Goal: Task Accomplishment & Management: Manage account settings

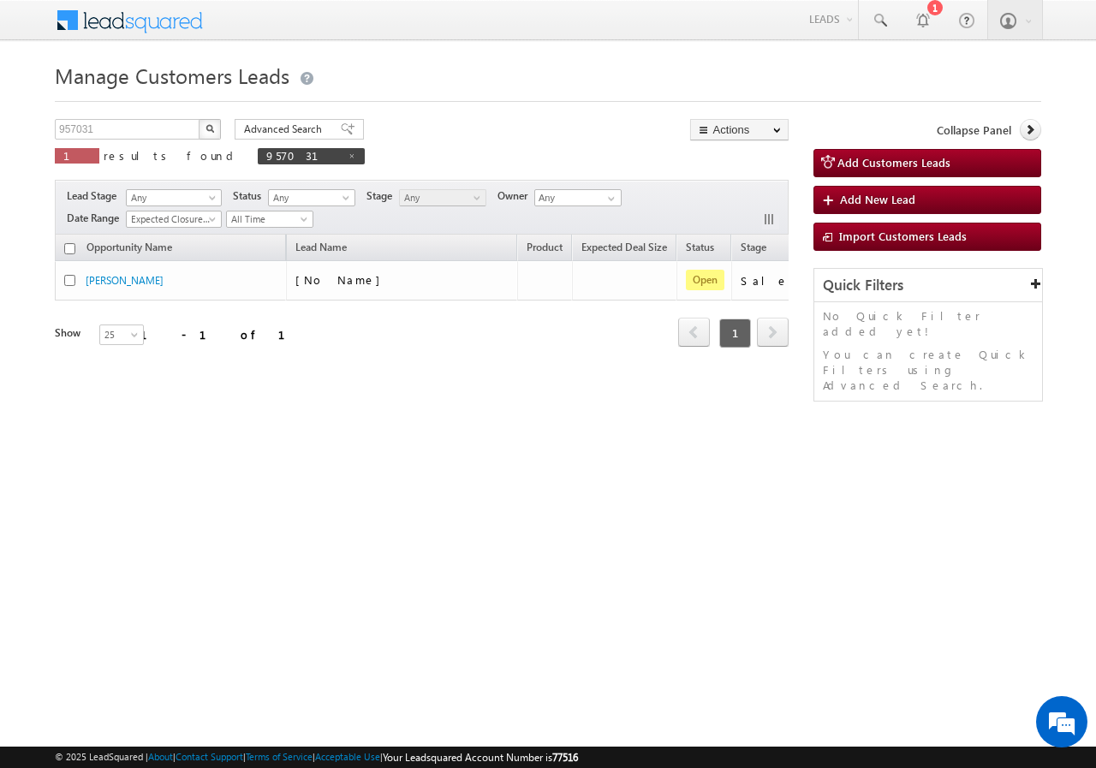
click at [297, 502] on html "Menu [PERSON_NAME] sitar a4@ks erve." at bounding box center [548, 264] width 1096 height 528
click at [135, 128] on input "957031" at bounding box center [128, 129] width 146 height 21
paste input "02"
type input "957002"
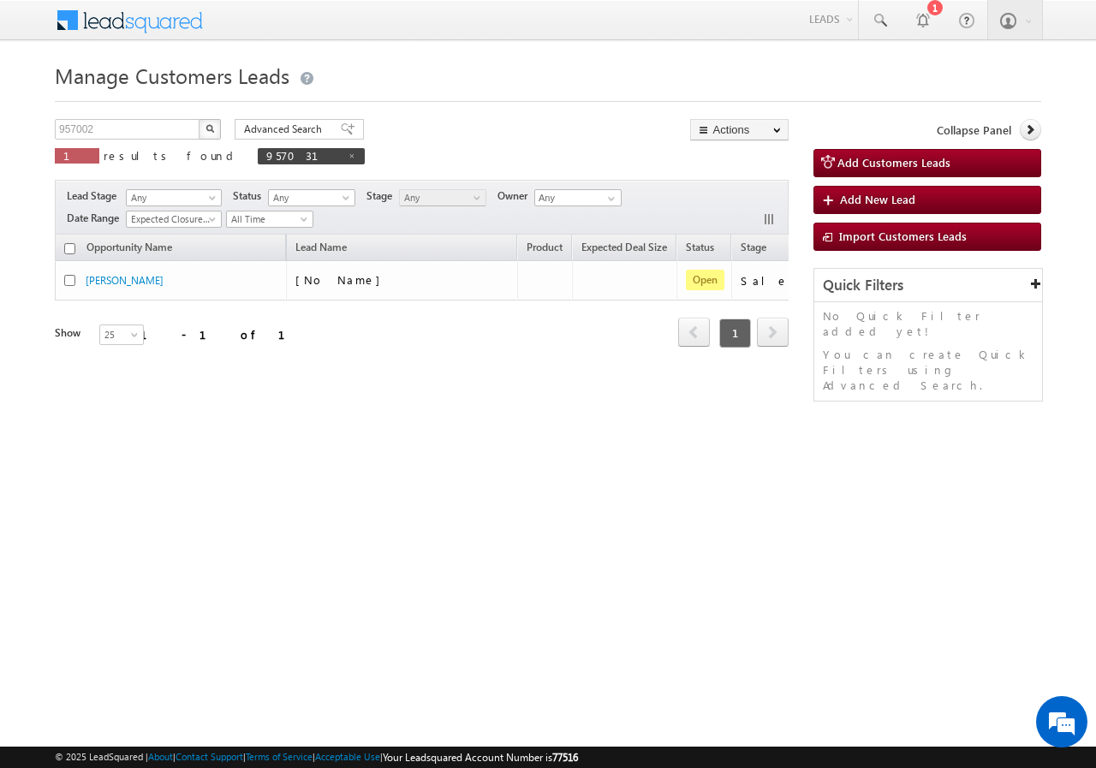
click at [209, 134] on button "button" at bounding box center [210, 129] width 22 height 21
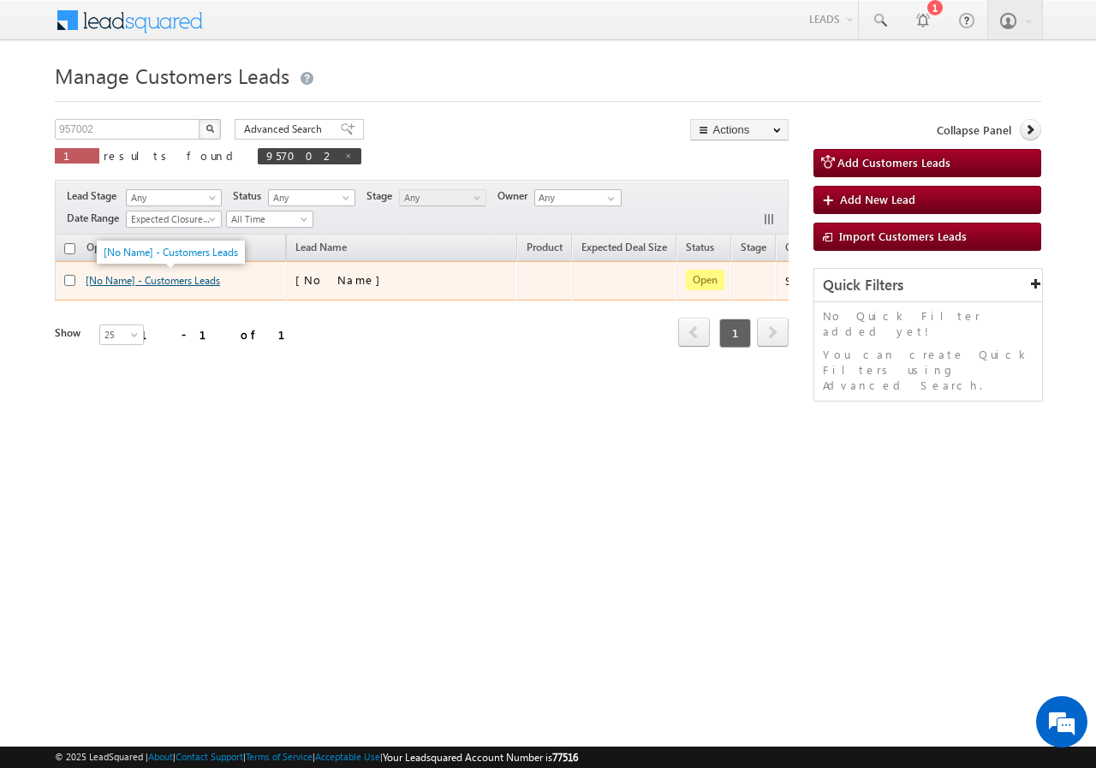
click at [171, 277] on link "[No Name] - Customers Leads" at bounding box center [153, 280] width 134 height 13
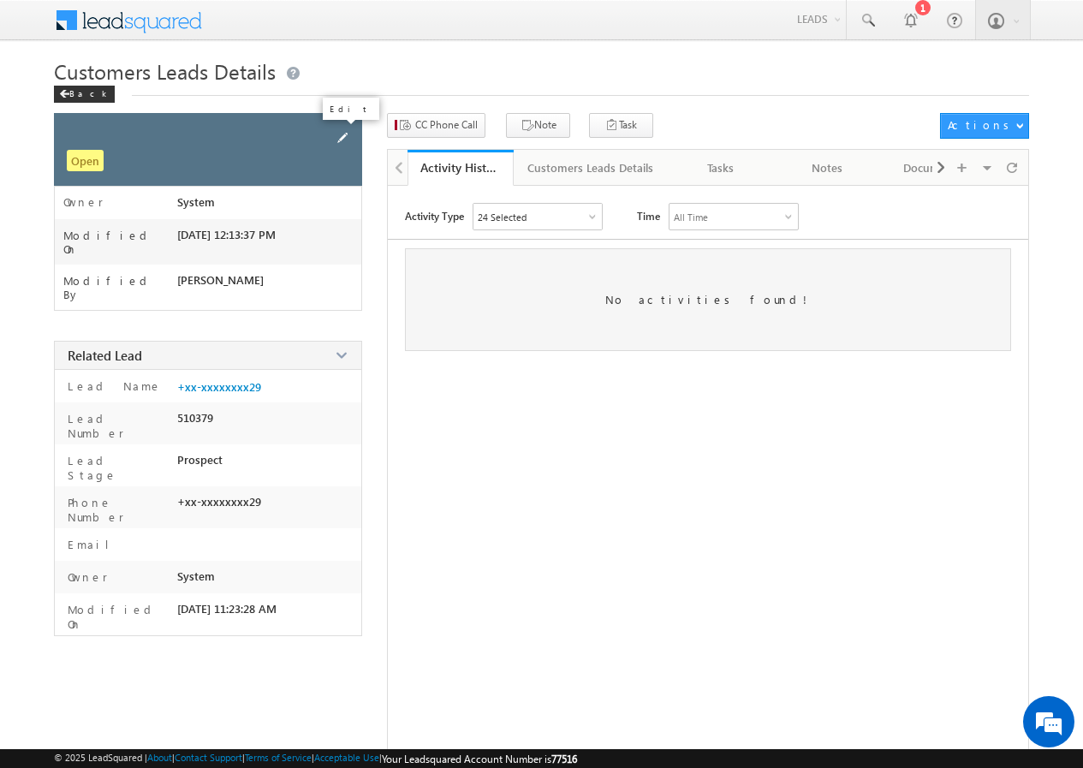
click at [338, 134] on span at bounding box center [342, 137] width 19 height 19
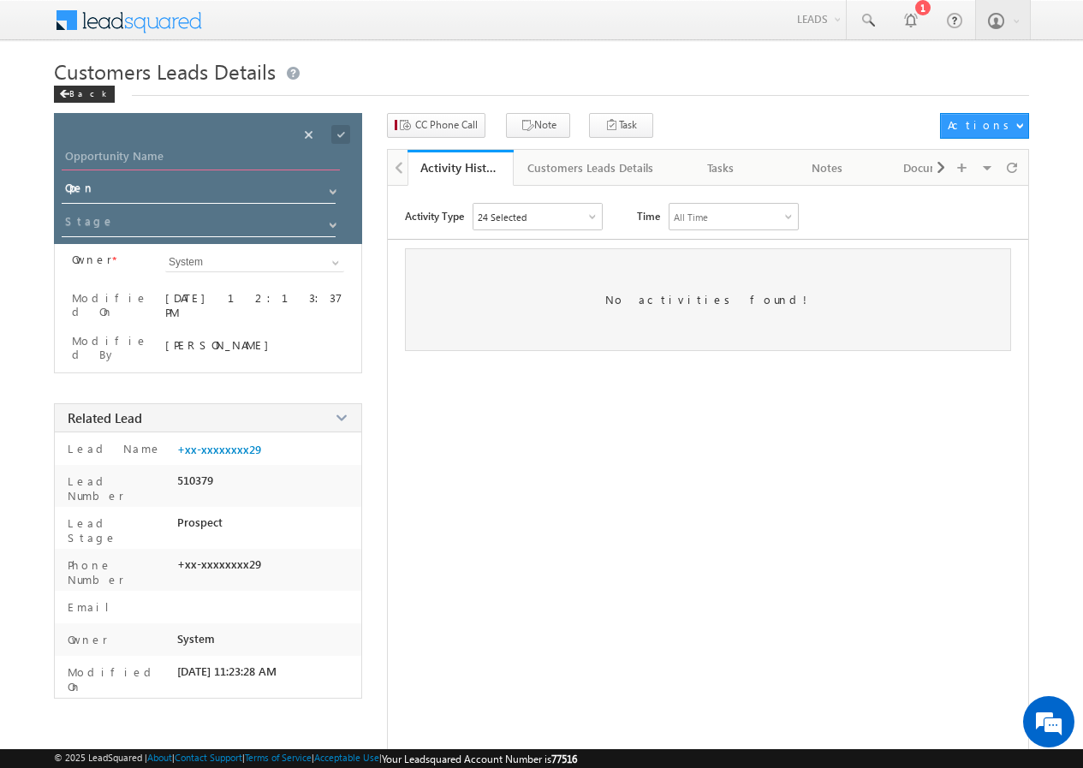
click at [204, 152] on input "Opportunity Name" at bounding box center [201, 158] width 278 height 24
paste input "Vipin Kumar"
type input "Vipin Kumar"
click at [342, 133] on span at bounding box center [340, 134] width 19 height 19
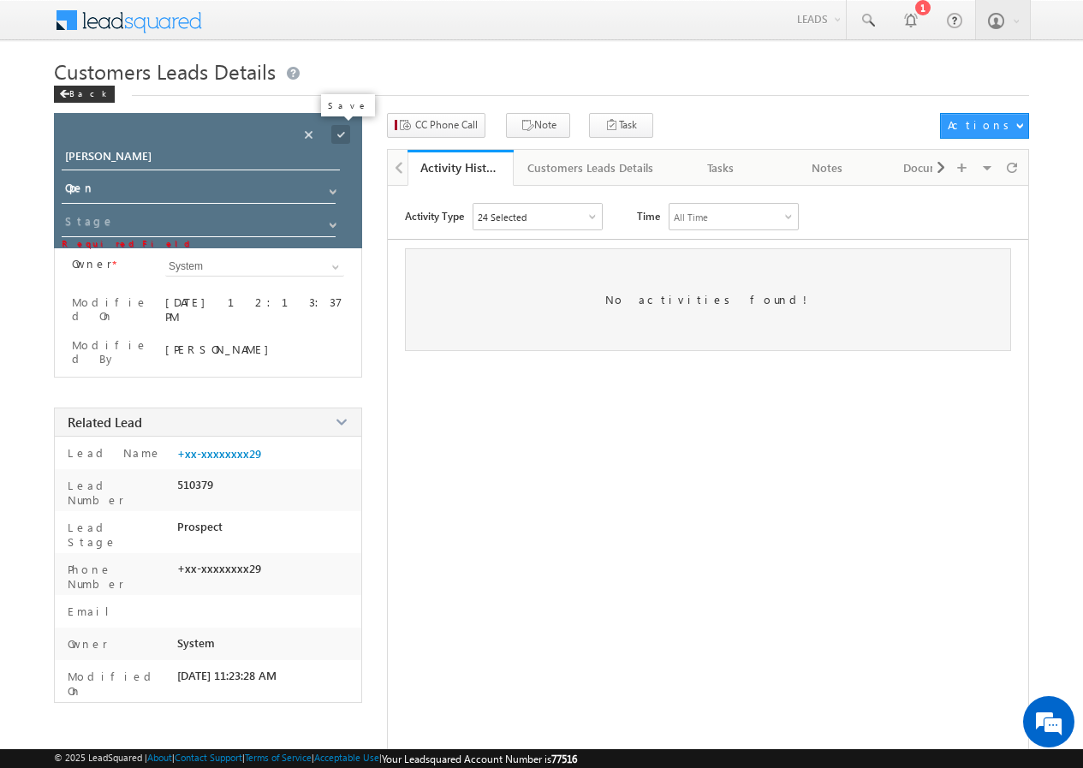
click at [337, 134] on span at bounding box center [340, 134] width 19 height 19
click at [334, 223] on span at bounding box center [333, 225] width 14 height 14
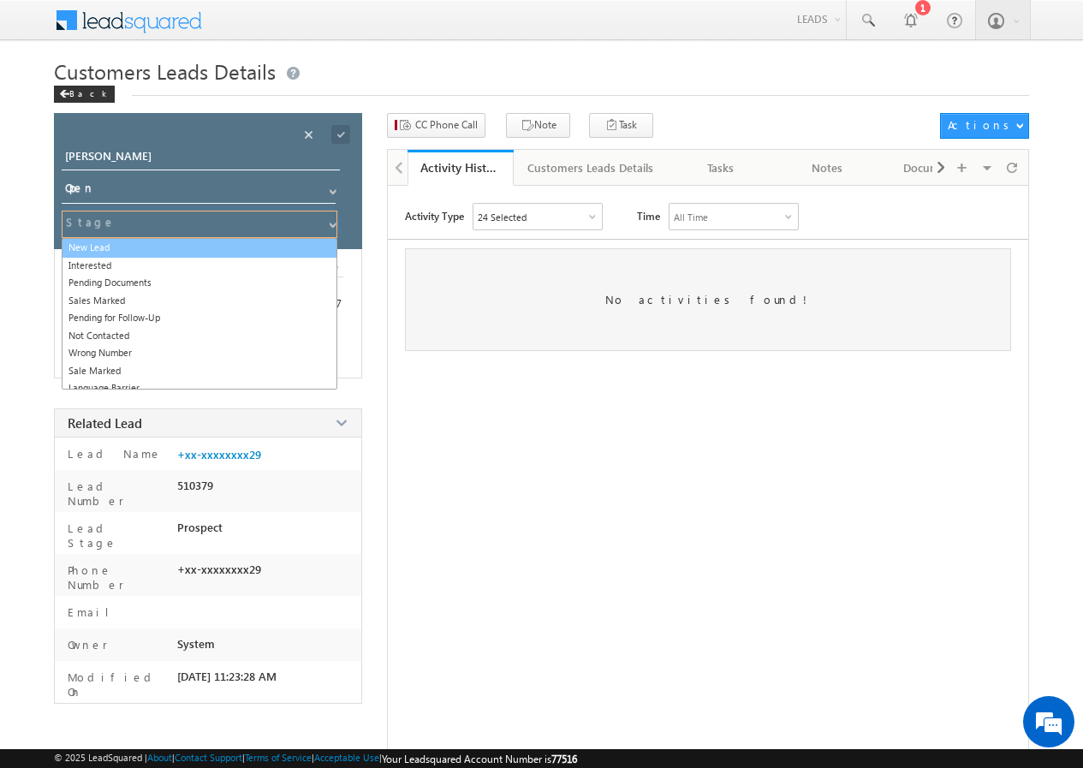
click at [113, 244] on link "New Lead" at bounding box center [200, 248] width 276 height 20
type input "New Lead"
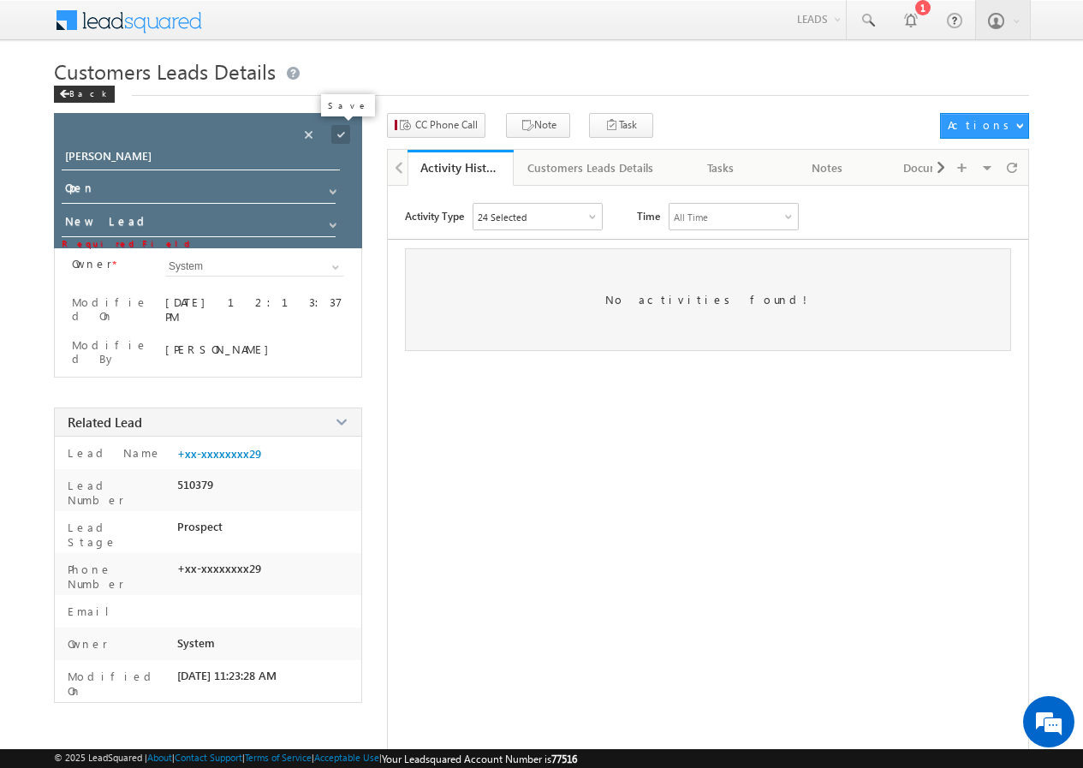
click at [343, 138] on span at bounding box center [340, 134] width 19 height 19
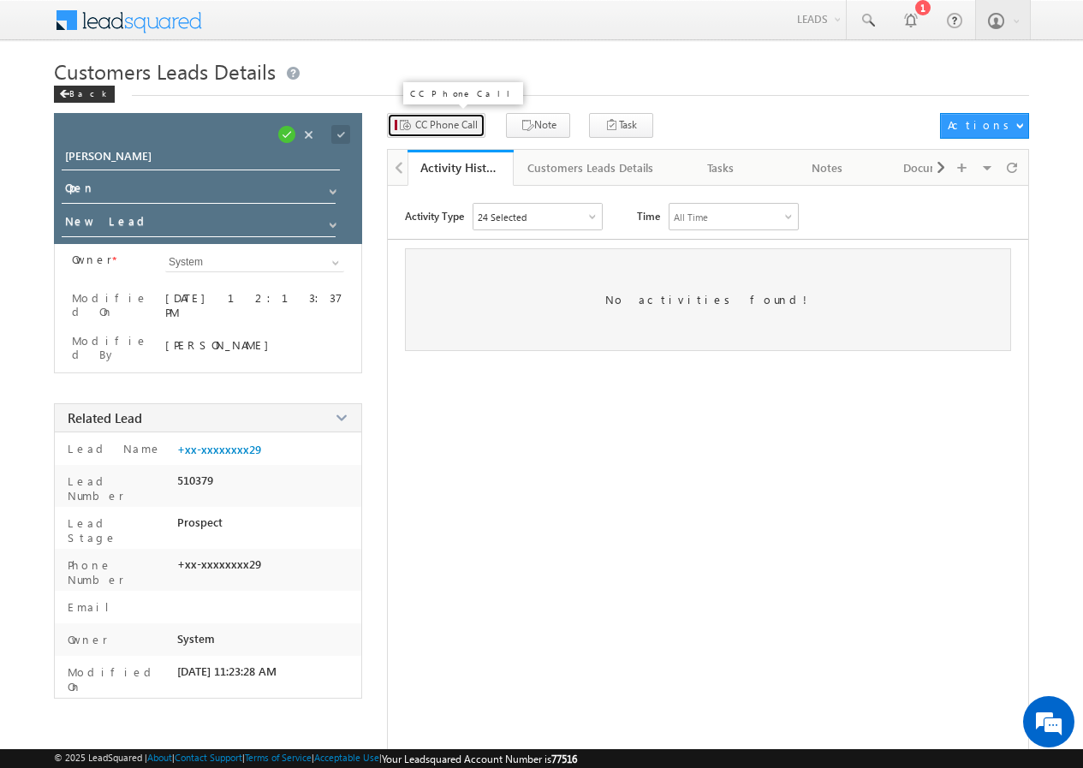
click at [443, 134] on button "CC Phone Call" at bounding box center [436, 125] width 98 height 25
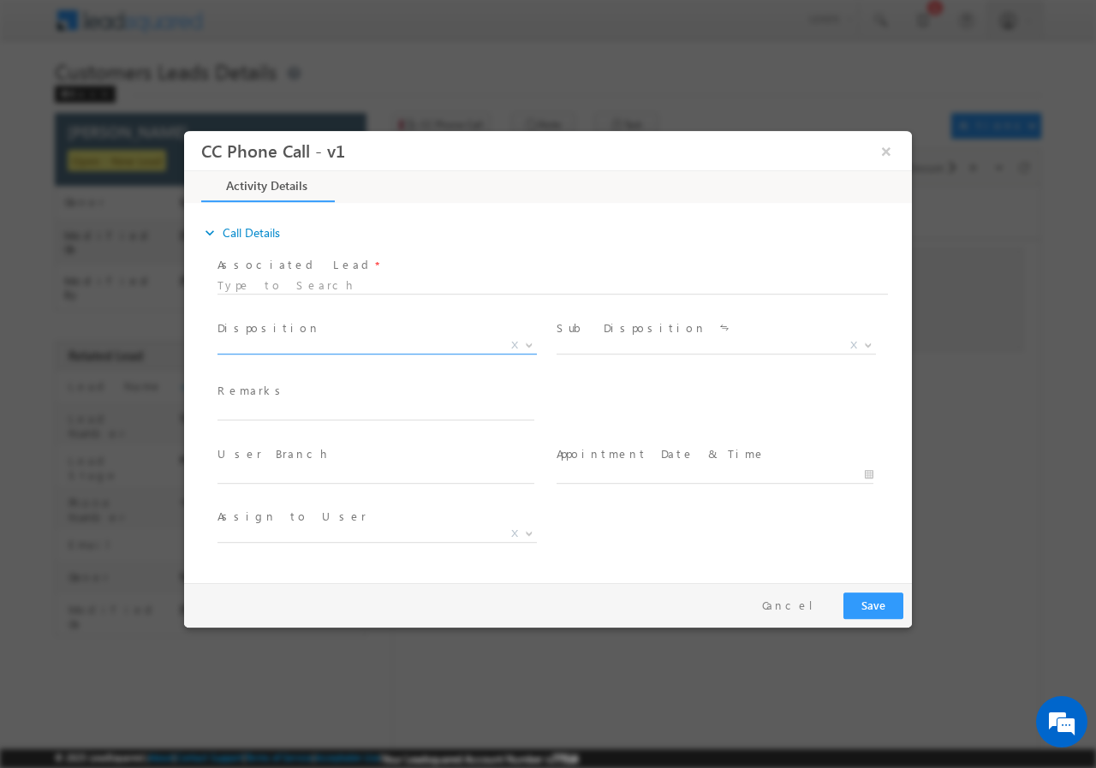
click at [300, 349] on span "X" at bounding box center [377, 345] width 319 height 17
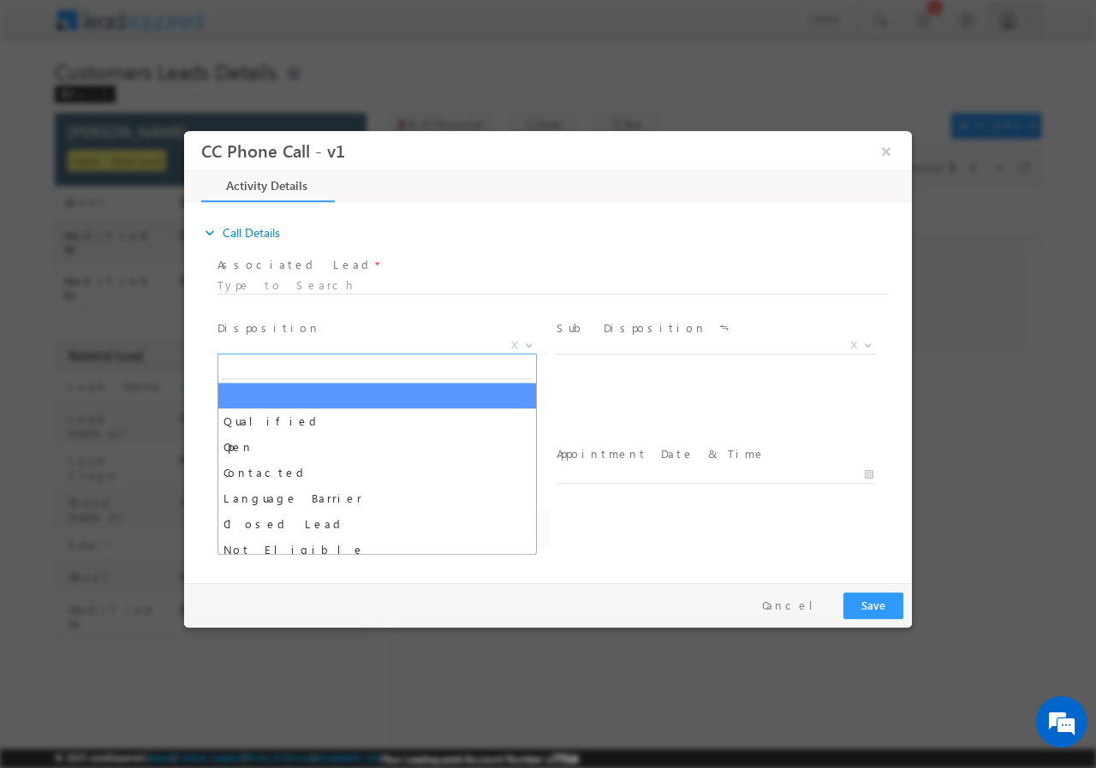
select select "amol.khopade@sgrlimited.in"
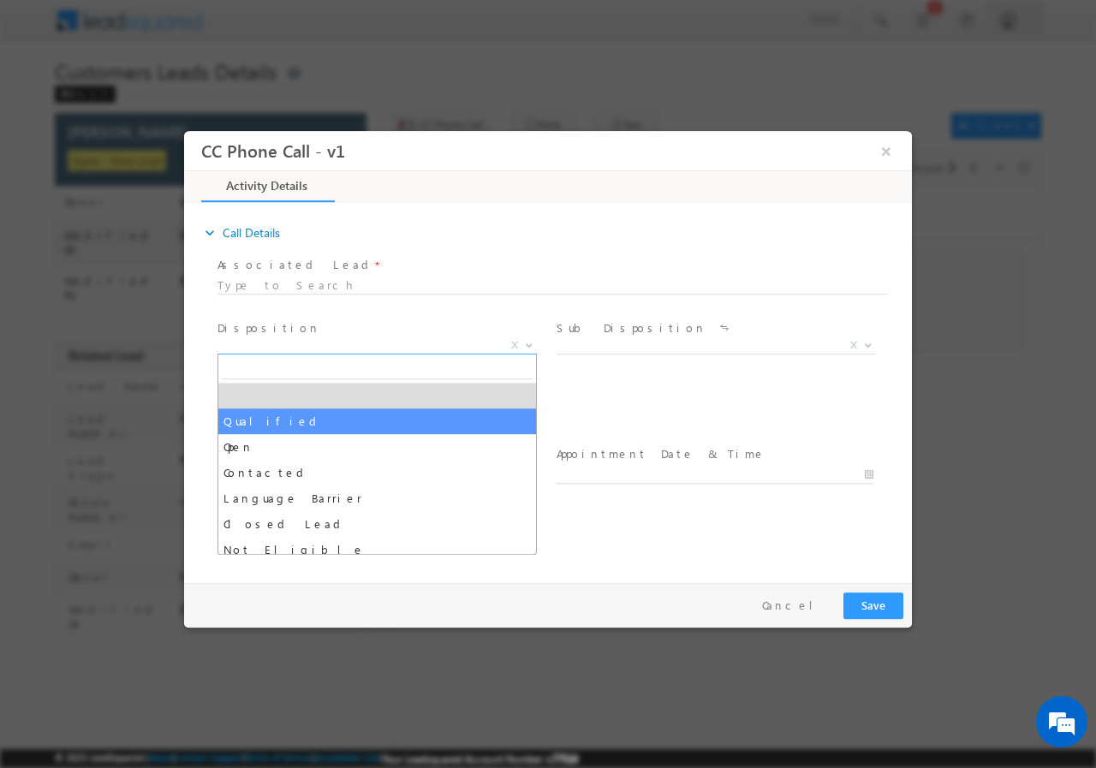
select select "Qualified"
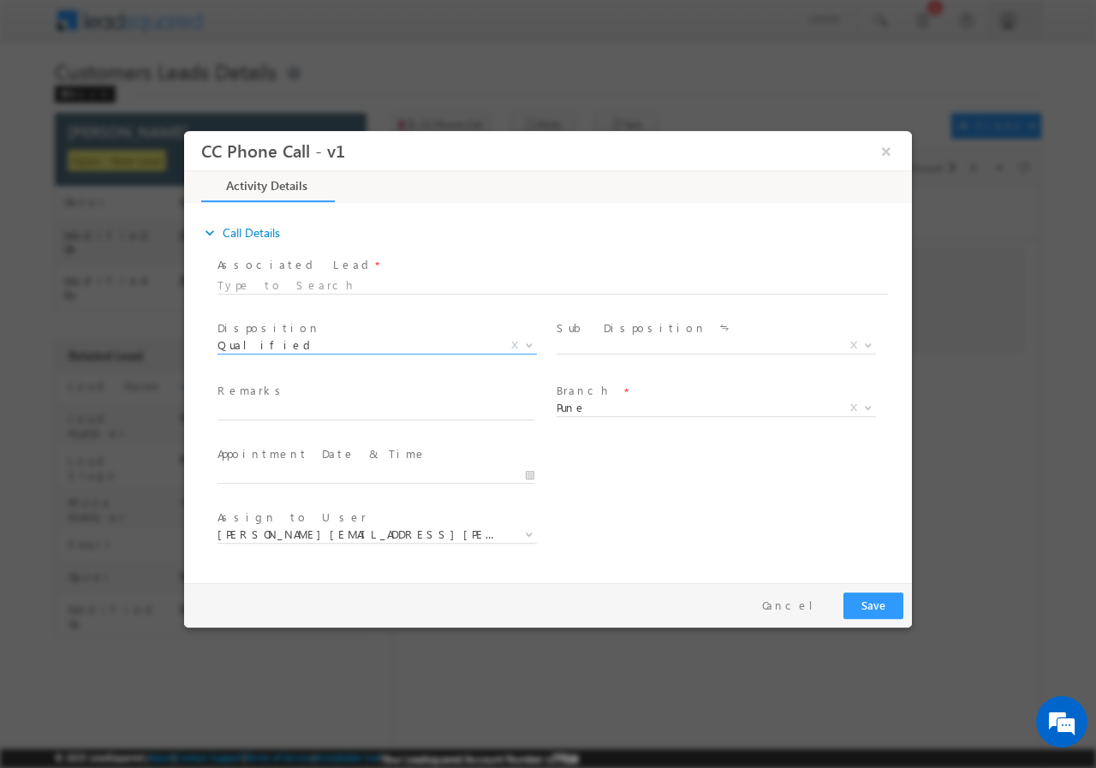
drag, startPoint x: 622, startPoint y: 333, endPoint x: 617, endPoint y: 345, distance: 12.7
click at [620, 342] on div "Sub Disposition * Sale Marked X" at bounding box center [723, 338] width 332 height 39
click at [617, 345] on span "X" at bounding box center [716, 345] width 319 height 17
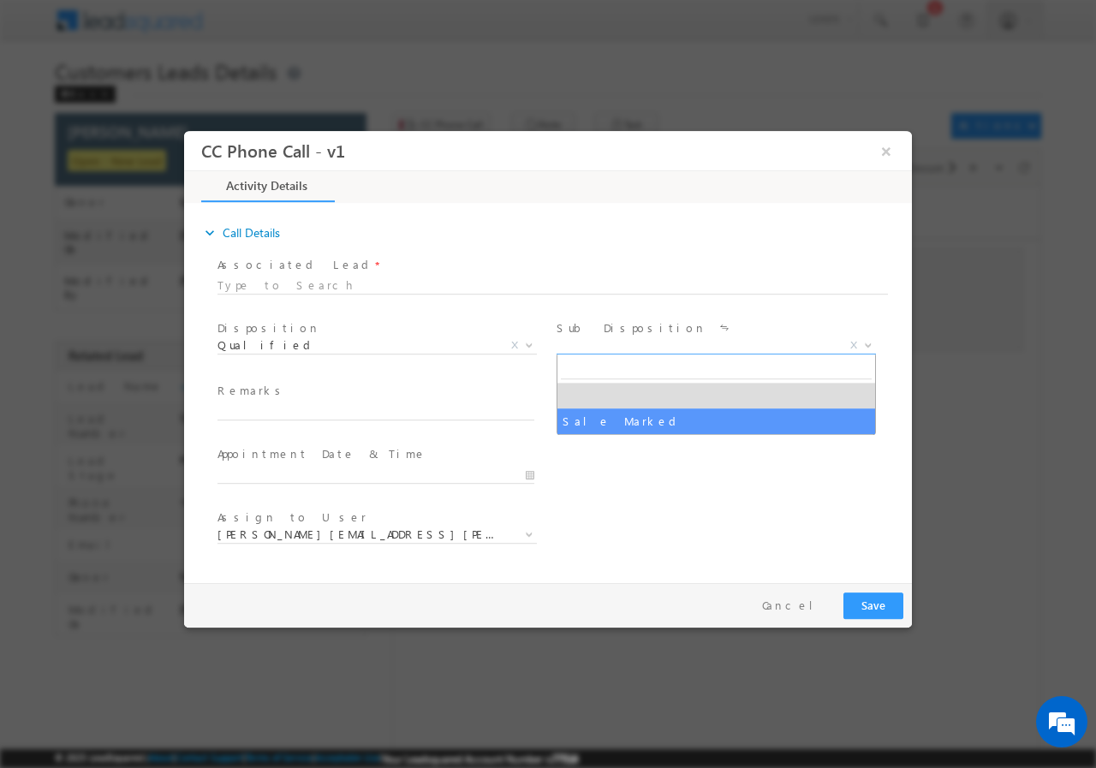
select select "Sale Marked"
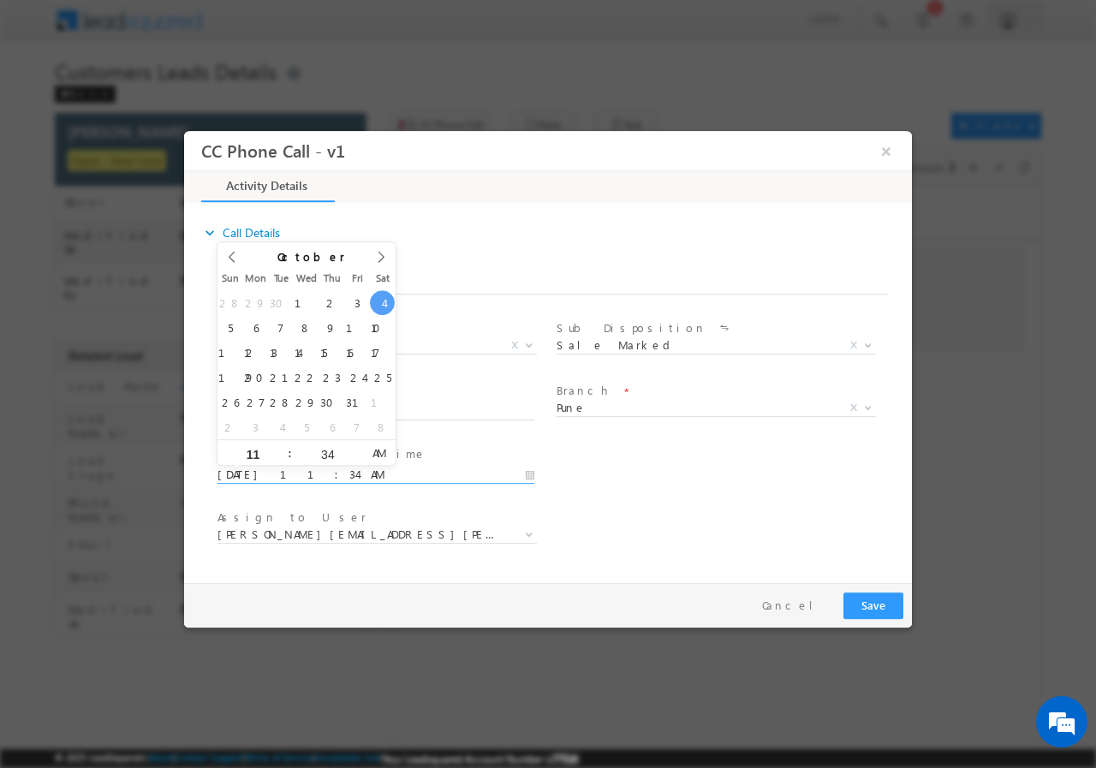
click at [534, 473] on input "10/04/2025 11:34 AM" at bounding box center [376, 474] width 317 height 17
type input "10/04/2025 12:34 PM"
type input "12"
click at [279, 441] on span at bounding box center [283, 445] width 12 height 13
type input "10/04/2025 1:34 PM"
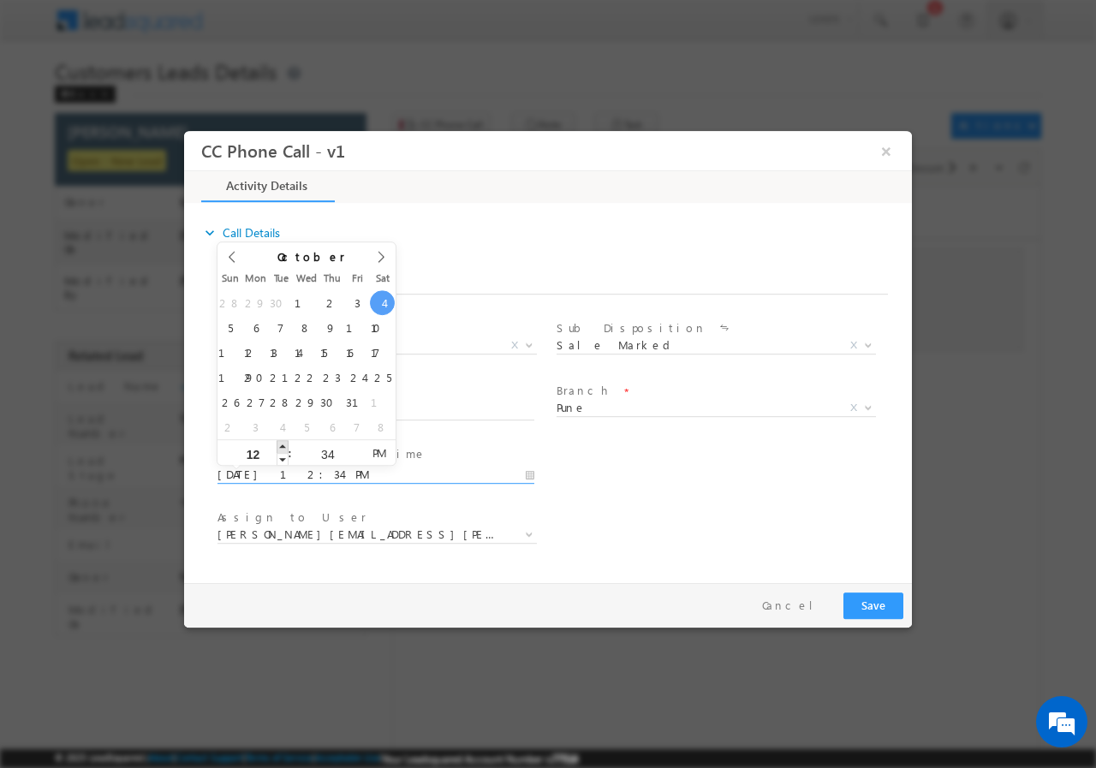
type input "01"
click at [279, 441] on span at bounding box center [283, 445] width 12 height 13
click at [330, 450] on input "34" at bounding box center [327, 453] width 71 height 11
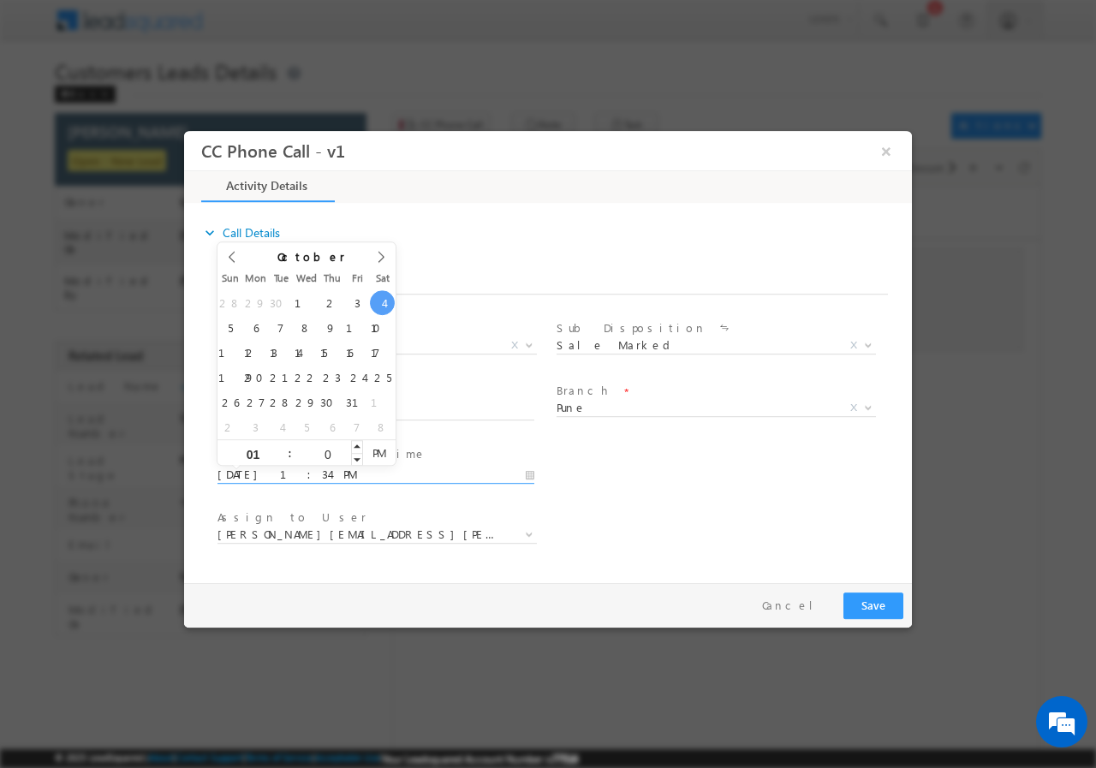
type input "00"
type input "10/04/2025 1:00 PM"
click at [632, 467] on div "User Branch * Appointment Date & Time * 10/04/2025 1:00 PM" at bounding box center [563, 472] width 698 height 63
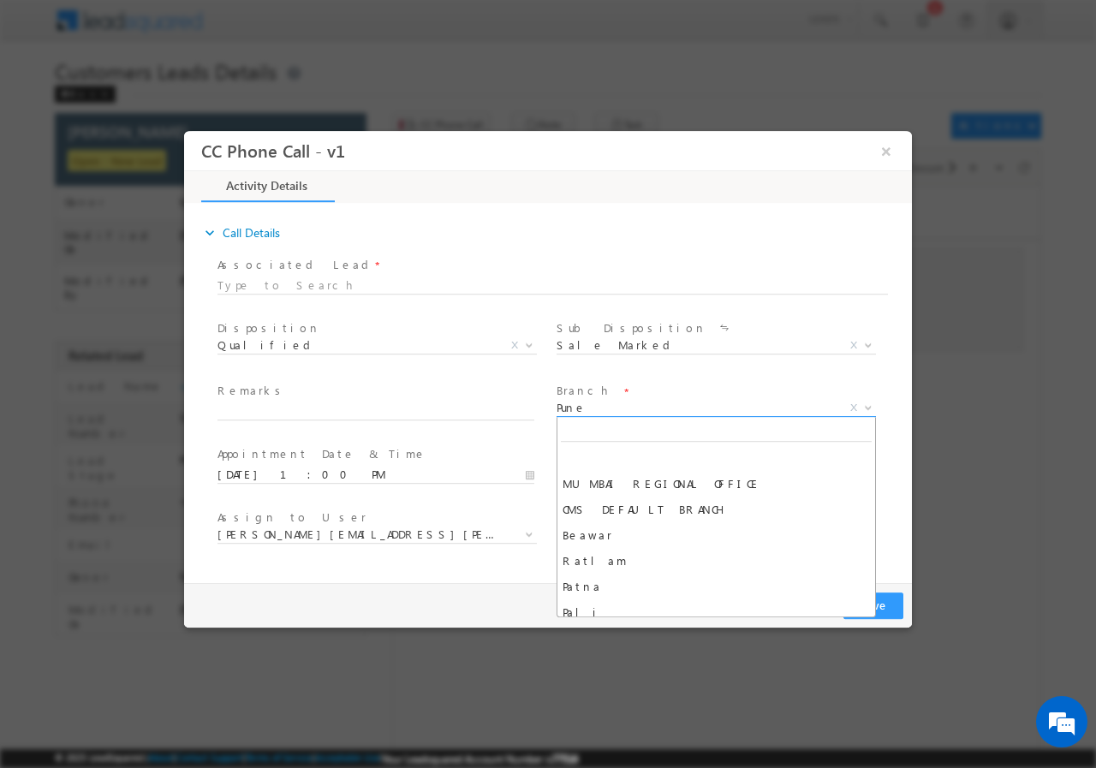
click at [627, 408] on span "Pune" at bounding box center [696, 406] width 278 height 15
click at [615, 405] on span "Pune" at bounding box center [696, 406] width 278 height 15
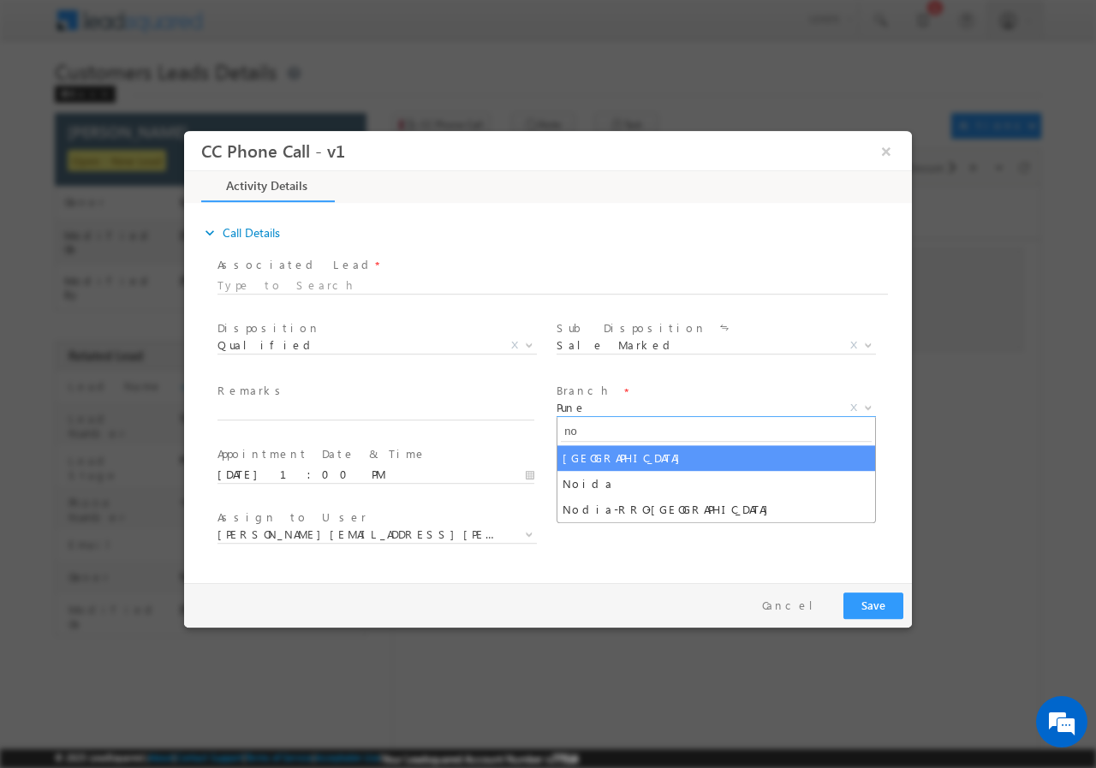
type input "no"
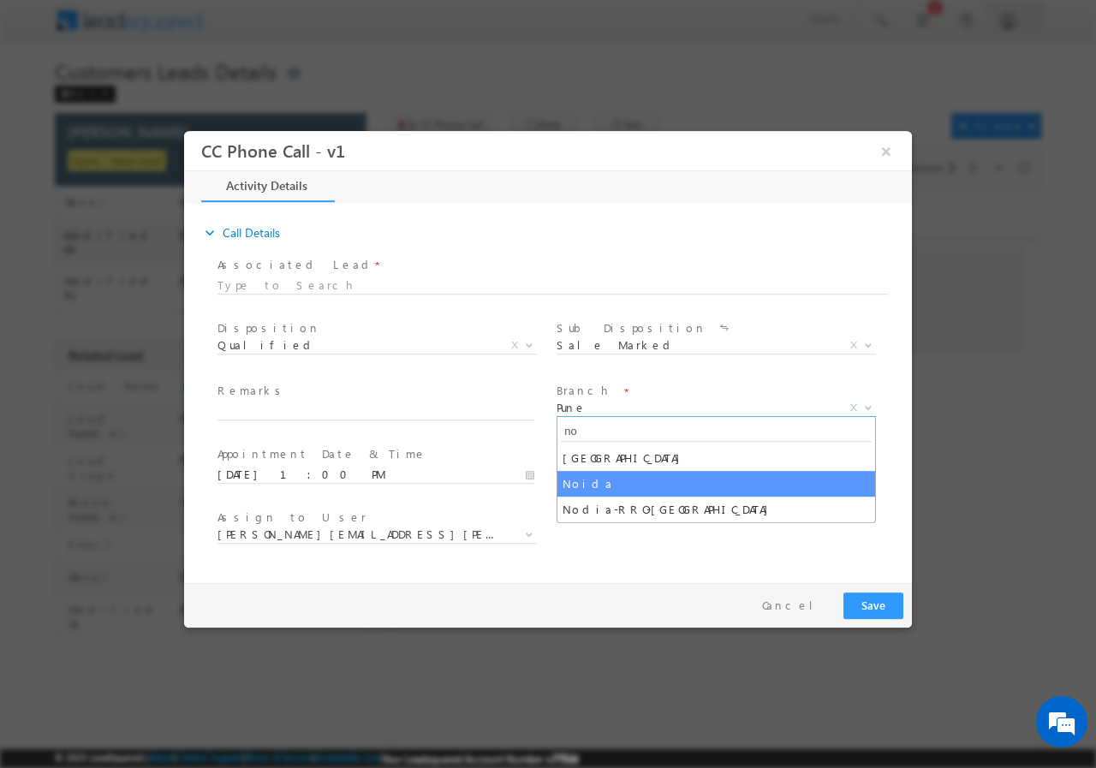
select select "Noida"
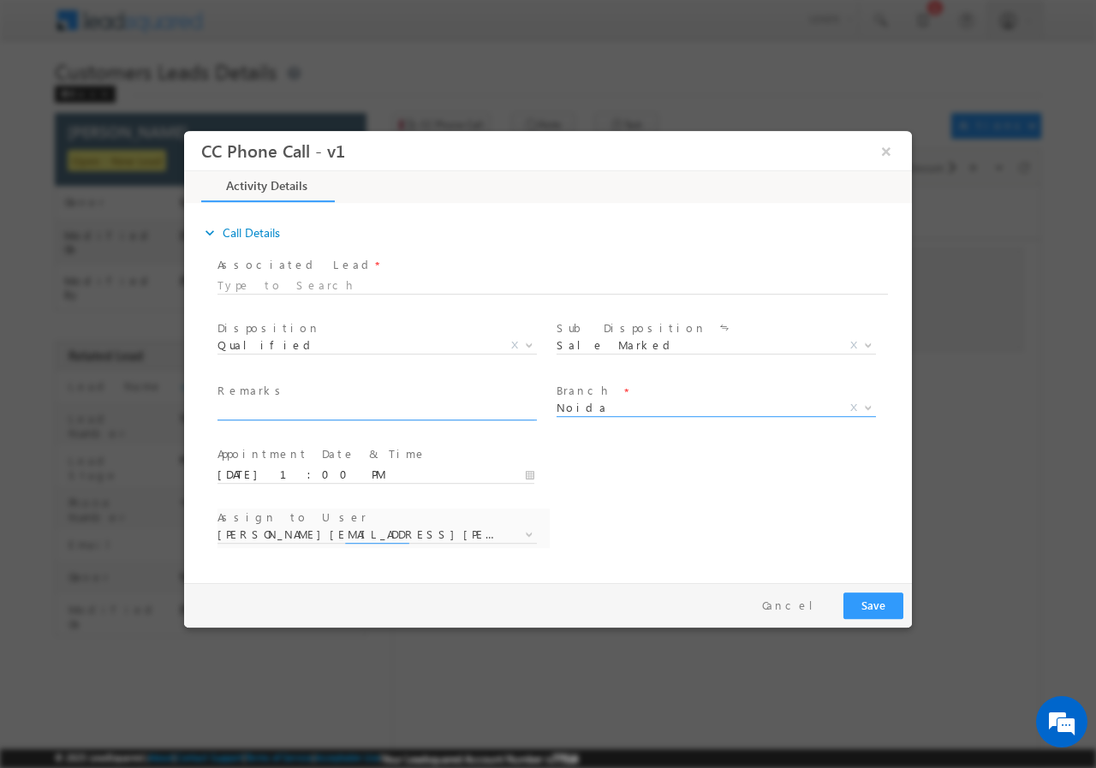
select select "ajai.kumar@sgrlimited.in"
click at [331, 408] on input "text" at bounding box center [376, 410] width 317 height 17
paste input "957002//VB_Interested//Vipin Kumar//9711929829//extension// loan req-5L// salar…"
type input "957002//VB_Interested//Vipin Kumar//9711929829//extension// loan req-5L// salar…"
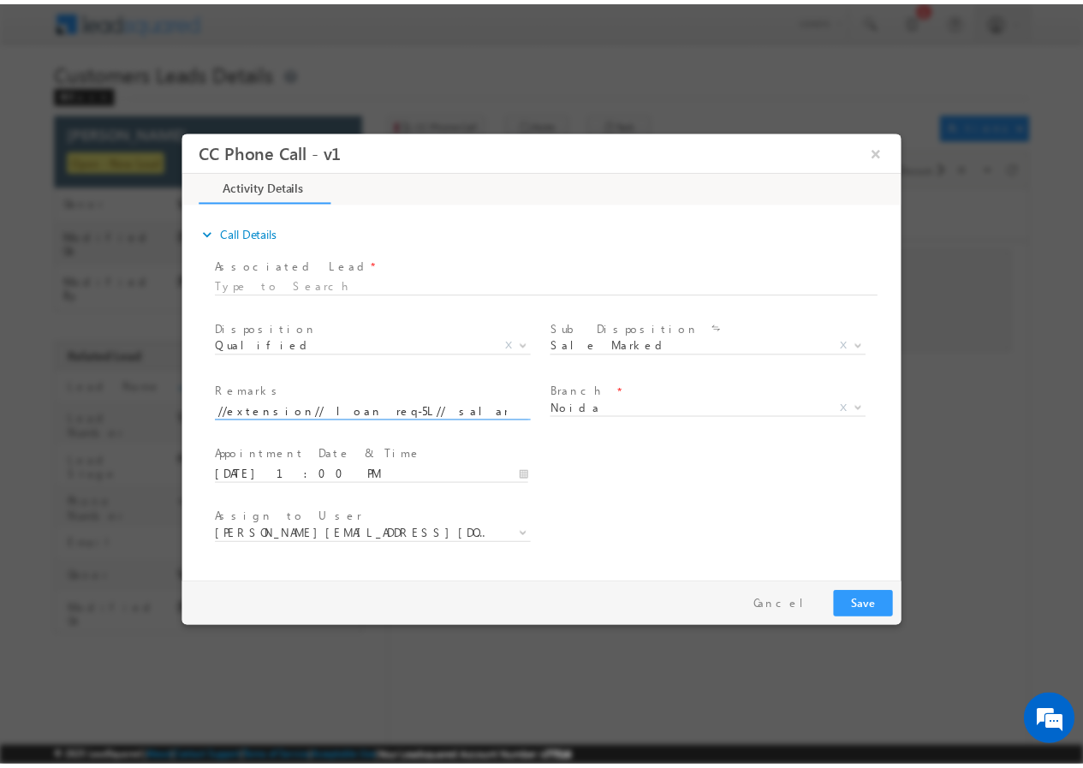
scroll to position [0, 0]
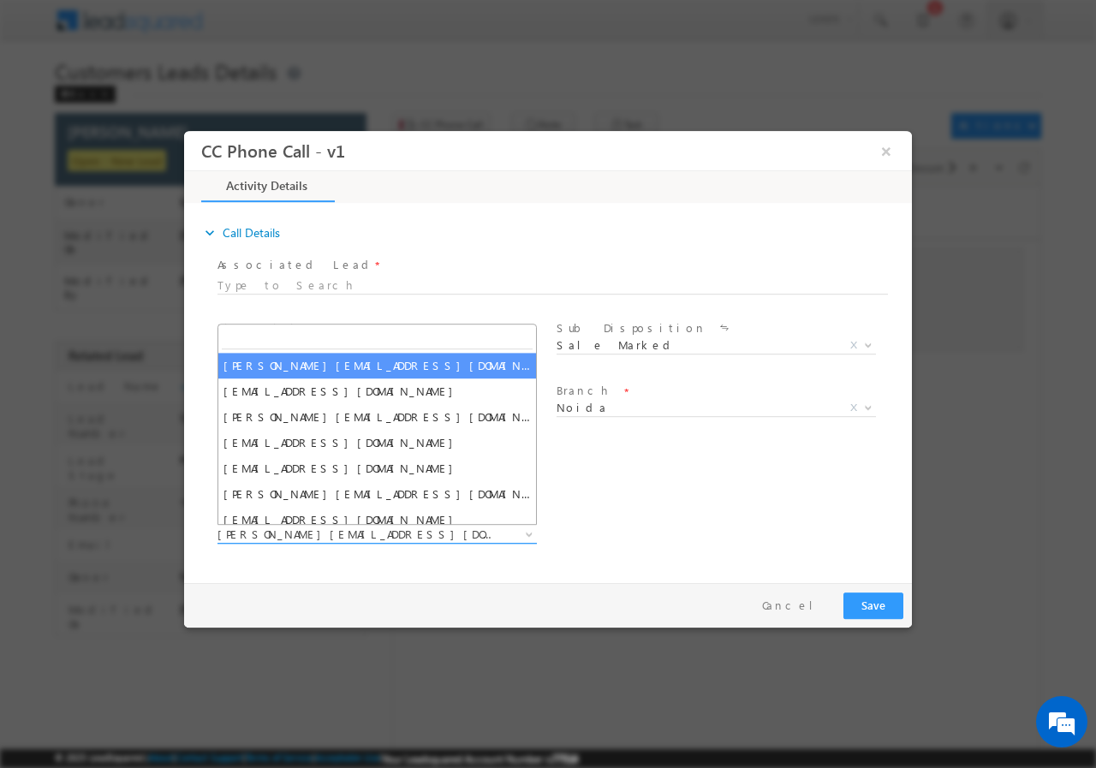
click at [302, 536] on span "ajai.kumar@sgrlimited.in" at bounding box center [357, 533] width 278 height 15
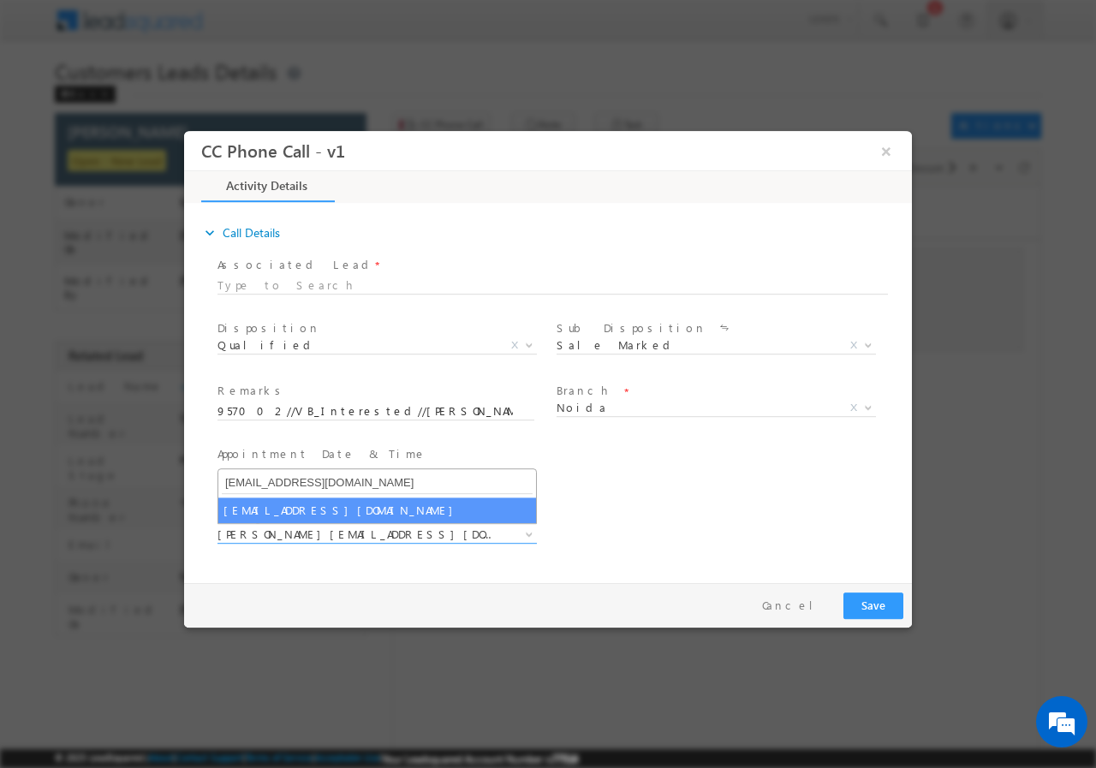
type input "satya.tiwari@sgrlimited.in"
select select "satya.tiwari@sgrlimited.in"
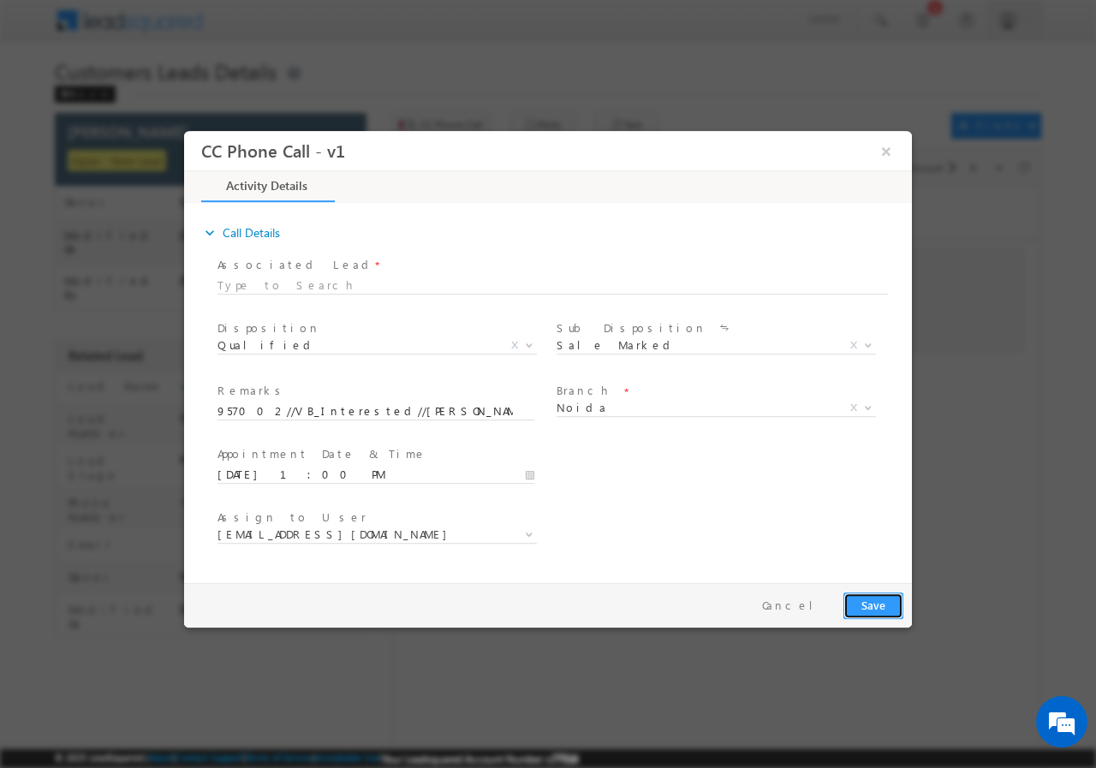
click at [867, 599] on button "Save" at bounding box center [874, 605] width 60 height 27
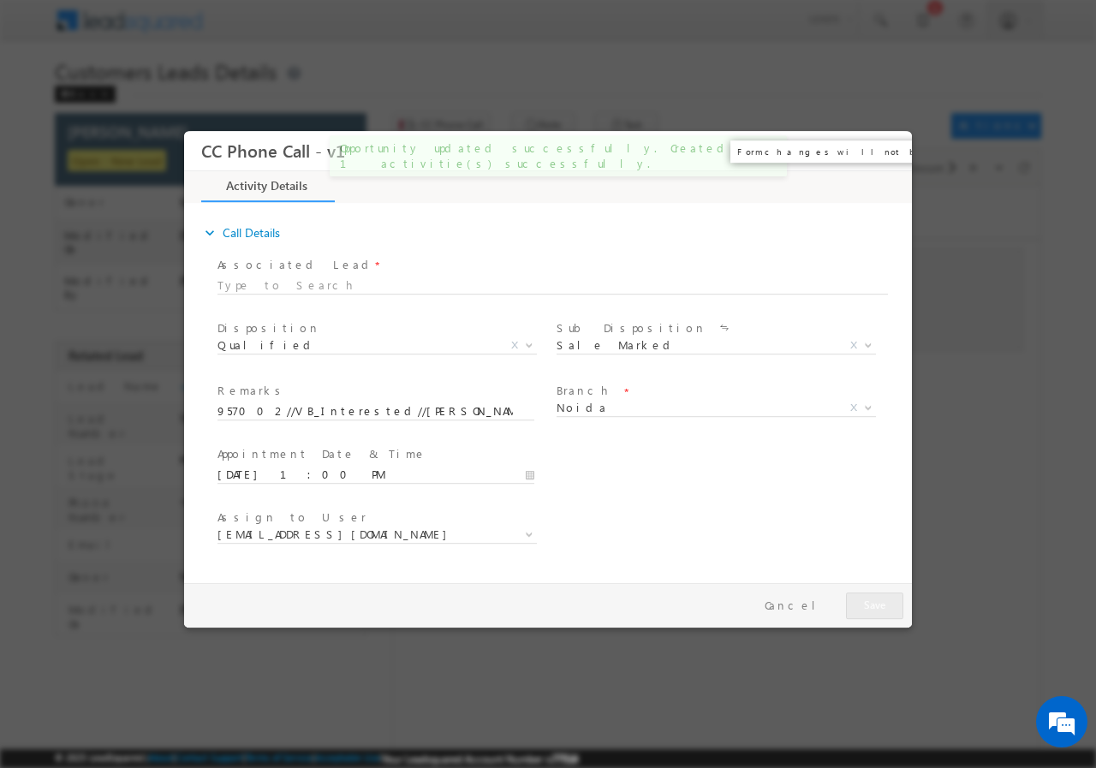
click at [890, 151] on button "×" at bounding box center [886, 150] width 29 height 32
drag, startPoint x: 706, startPoint y: 21, endPoint x: 890, endPoint y: 157, distance: 229.0
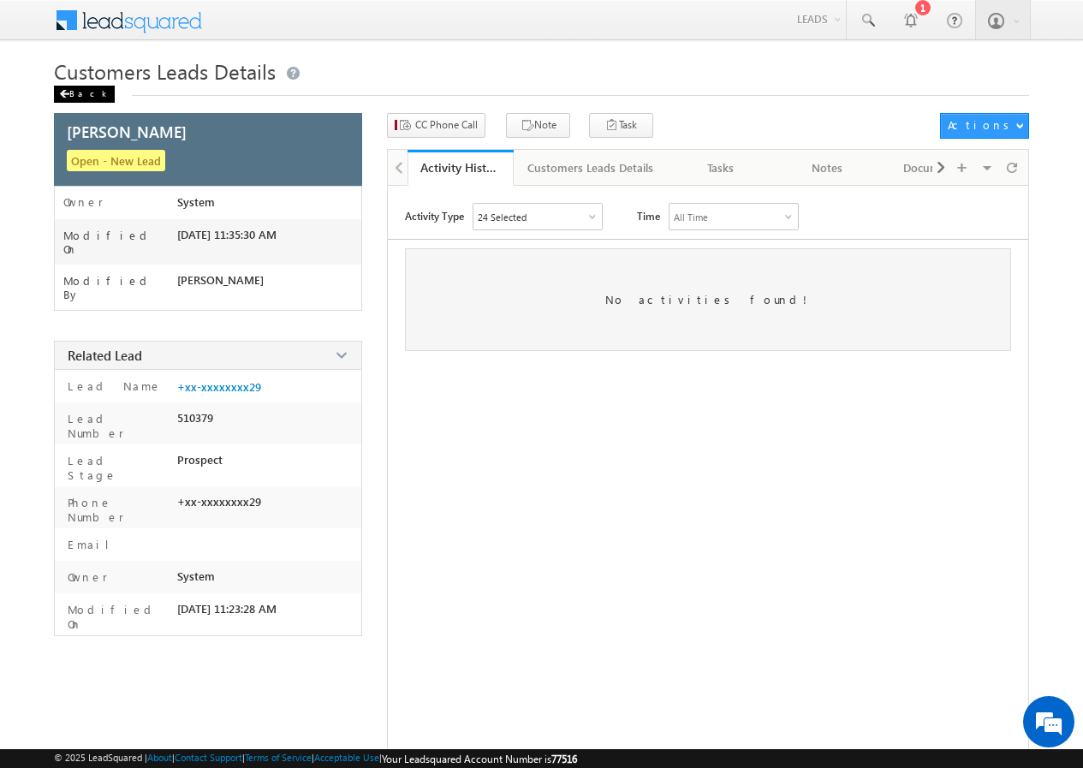
click at [77, 96] on div "Back" at bounding box center [84, 94] width 61 height 17
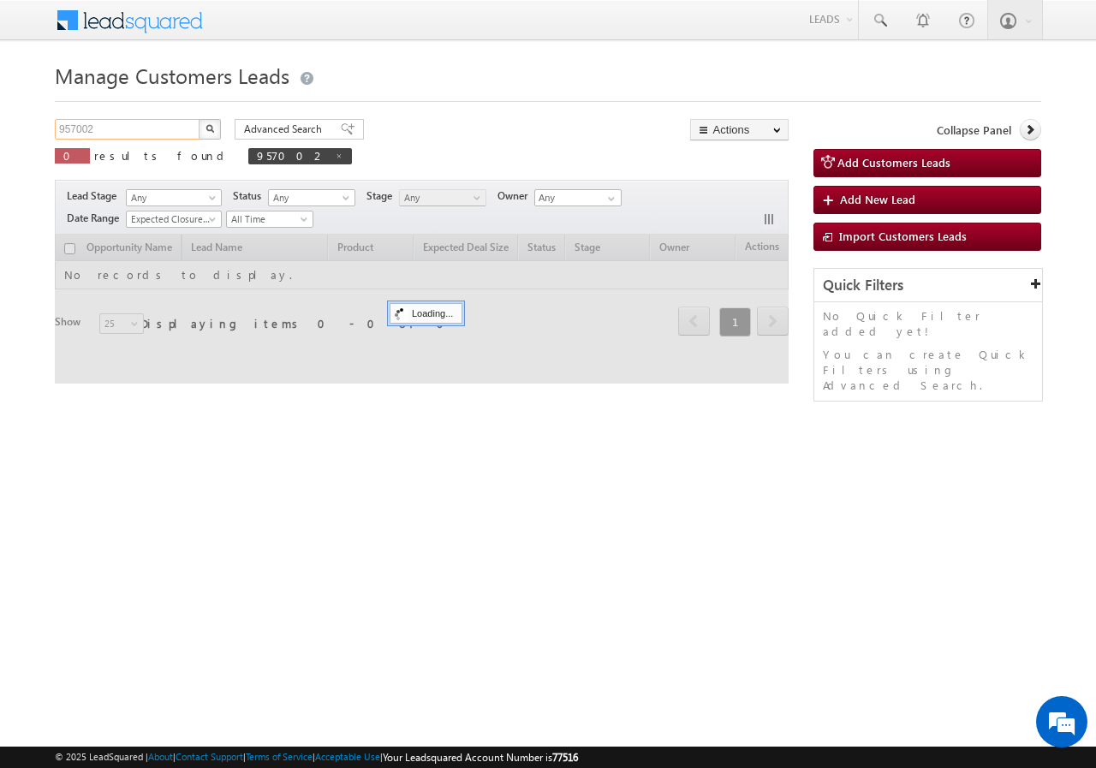
click at [143, 135] on input "957002" at bounding box center [128, 129] width 146 height 21
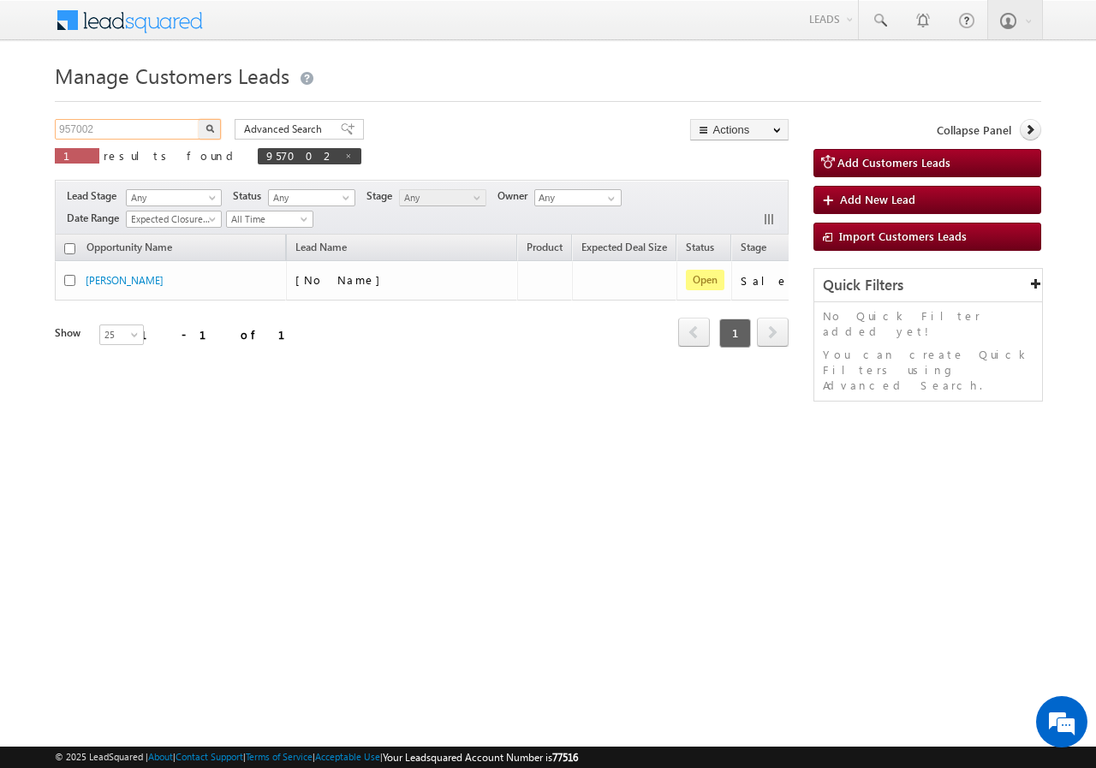
click at [143, 135] on input "957002" at bounding box center [128, 129] width 146 height 21
paste input "6913"
type input "956913"
click at [207, 128] on img "button" at bounding box center [210, 128] width 9 height 9
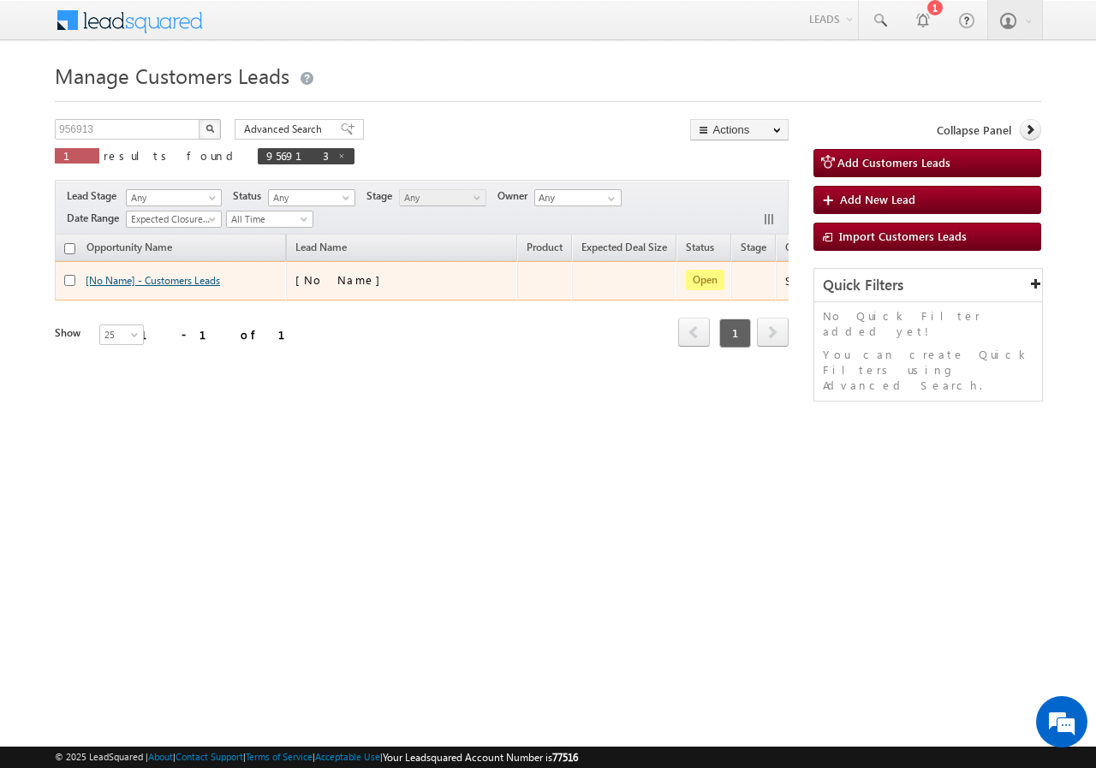
click at [209, 283] on link "[No Name] - Customers Leads" at bounding box center [153, 280] width 134 height 13
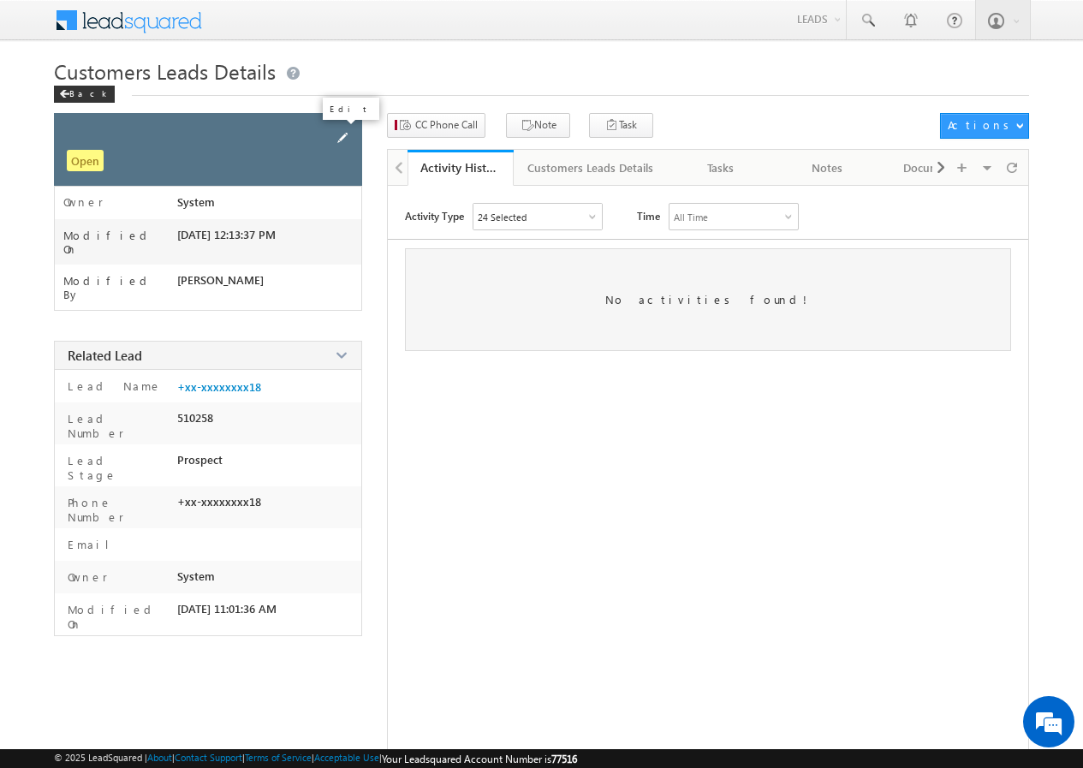
click at [340, 138] on span at bounding box center [342, 137] width 19 height 19
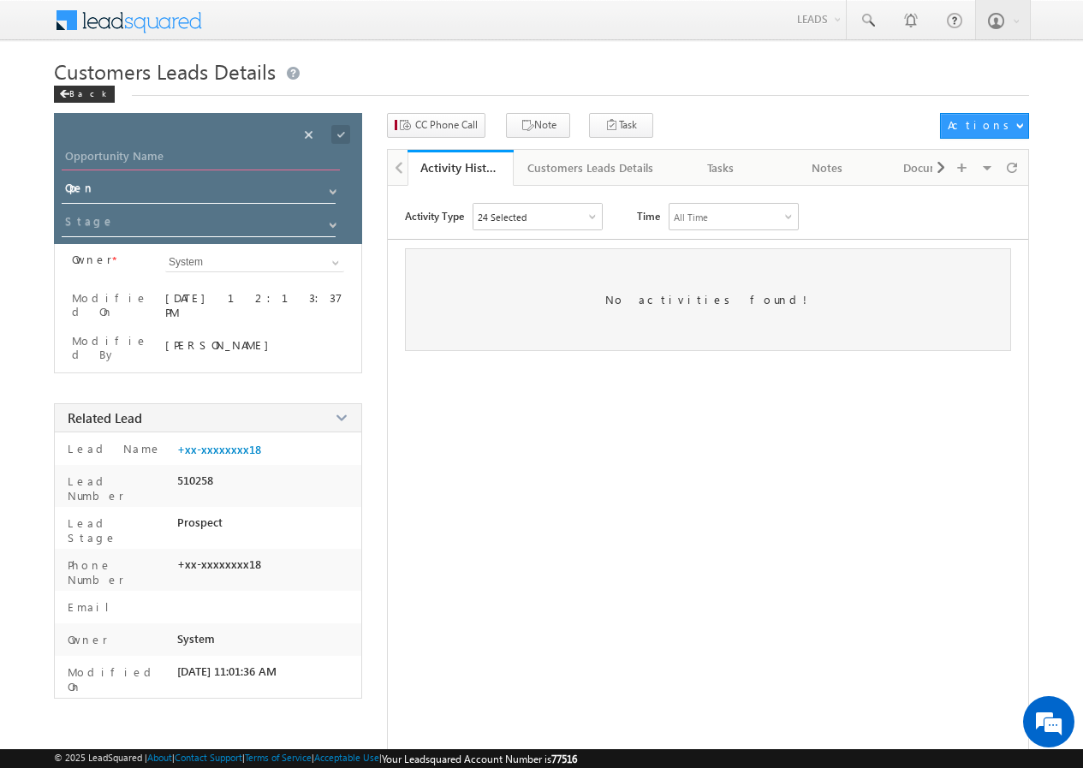
click at [205, 160] on input "Opportunity Name" at bounding box center [201, 158] width 278 height 24
paste input "[PERSON_NAME] So [PERSON_NAME]"
type input "[PERSON_NAME] So [PERSON_NAME]"
click at [340, 134] on span at bounding box center [340, 134] width 19 height 19
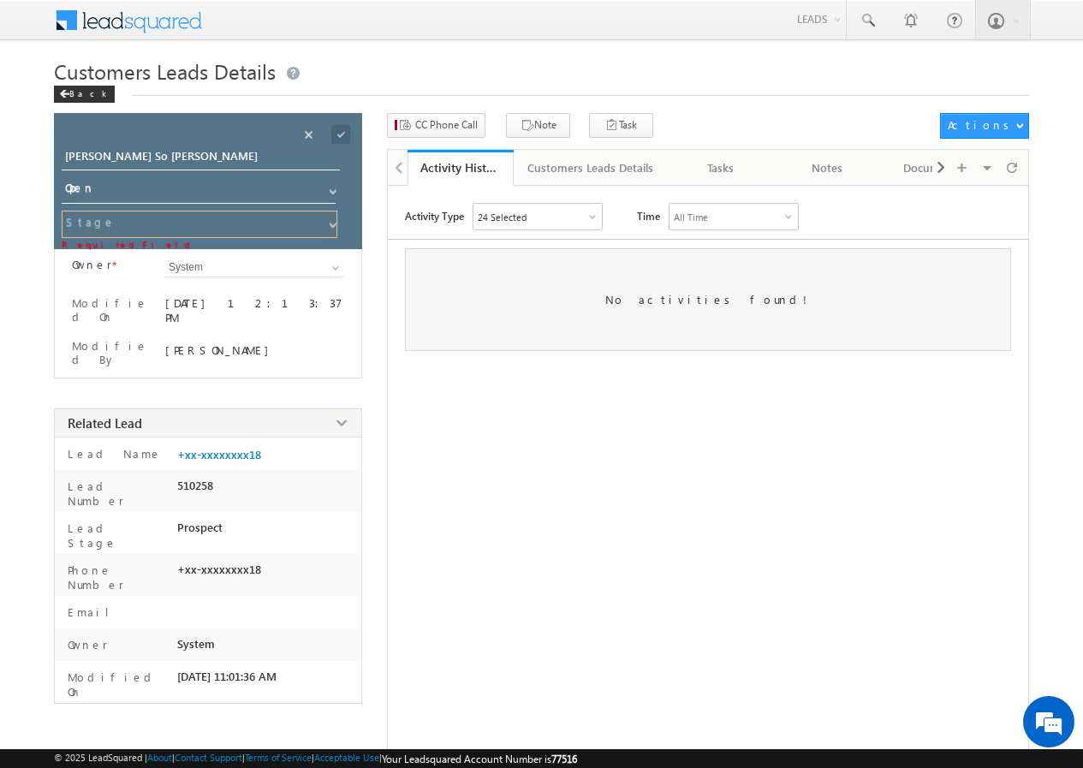
click at [221, 215] on input at bounding box center [200, 224] width 276 height 27
click at [206, 231] on input at bounding box center [200, 224] width 276 height 27
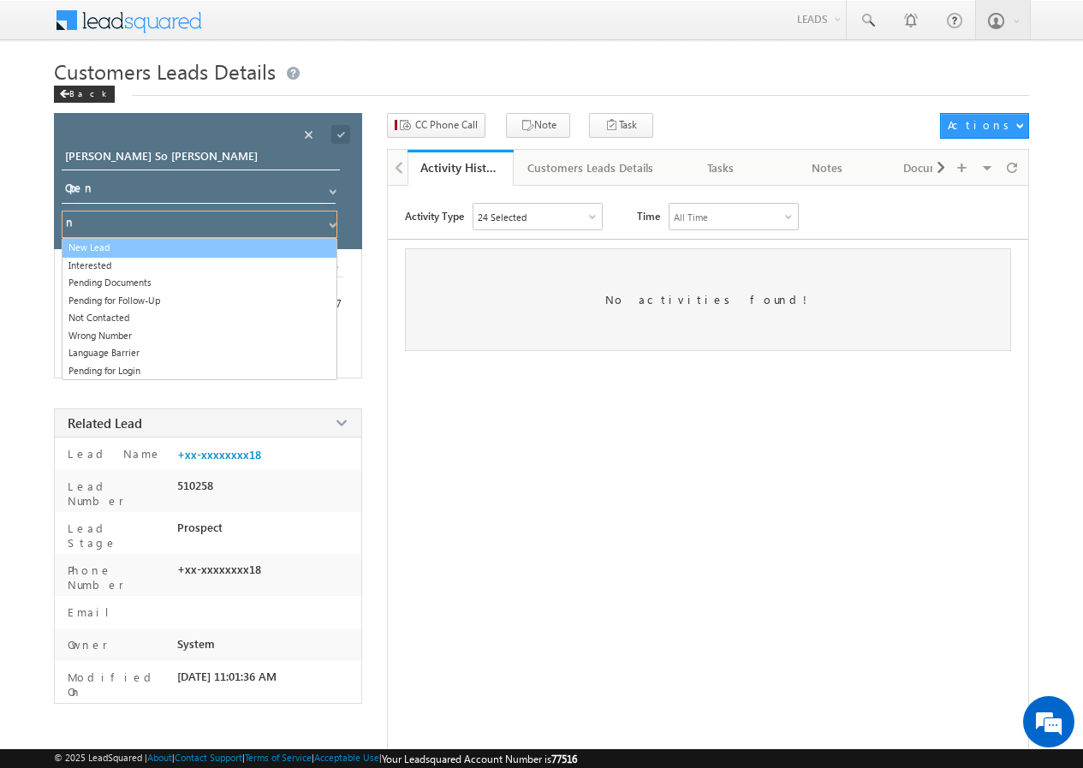
click at [114, 245] on link "New Lead" at bounding box center [200, 248] width 276 height 20
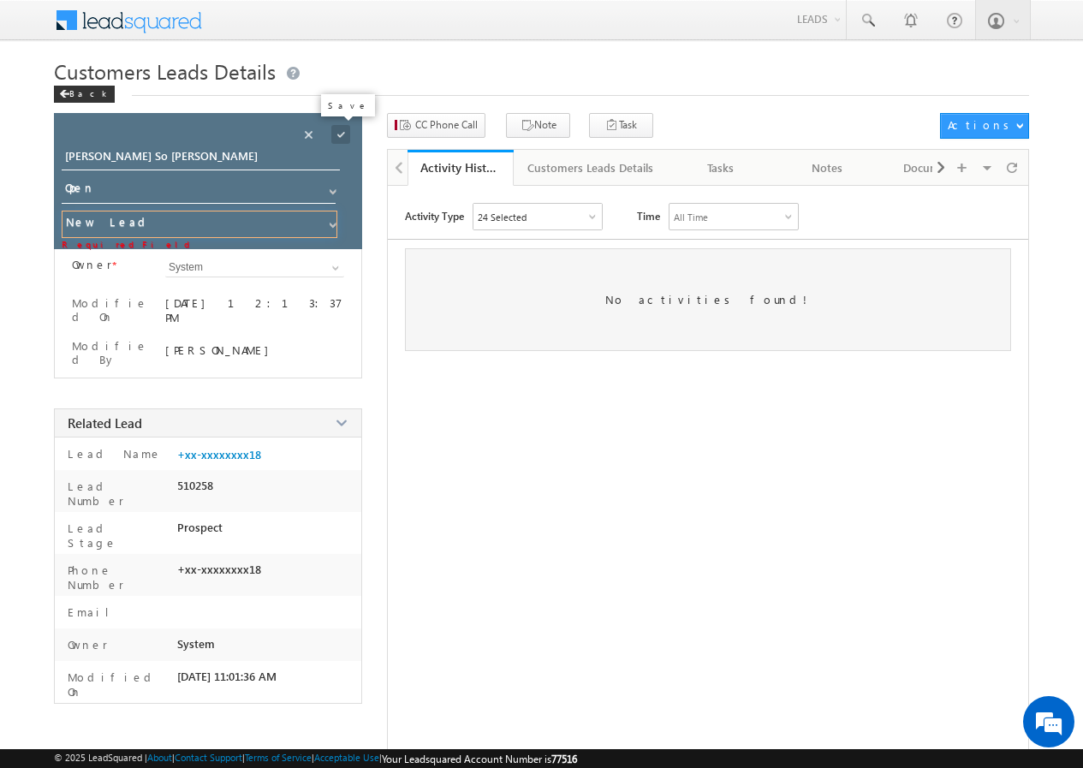
type input "New Lead"
click at [338, 131] on span at bounding box center [340, 134] width 19 height 19
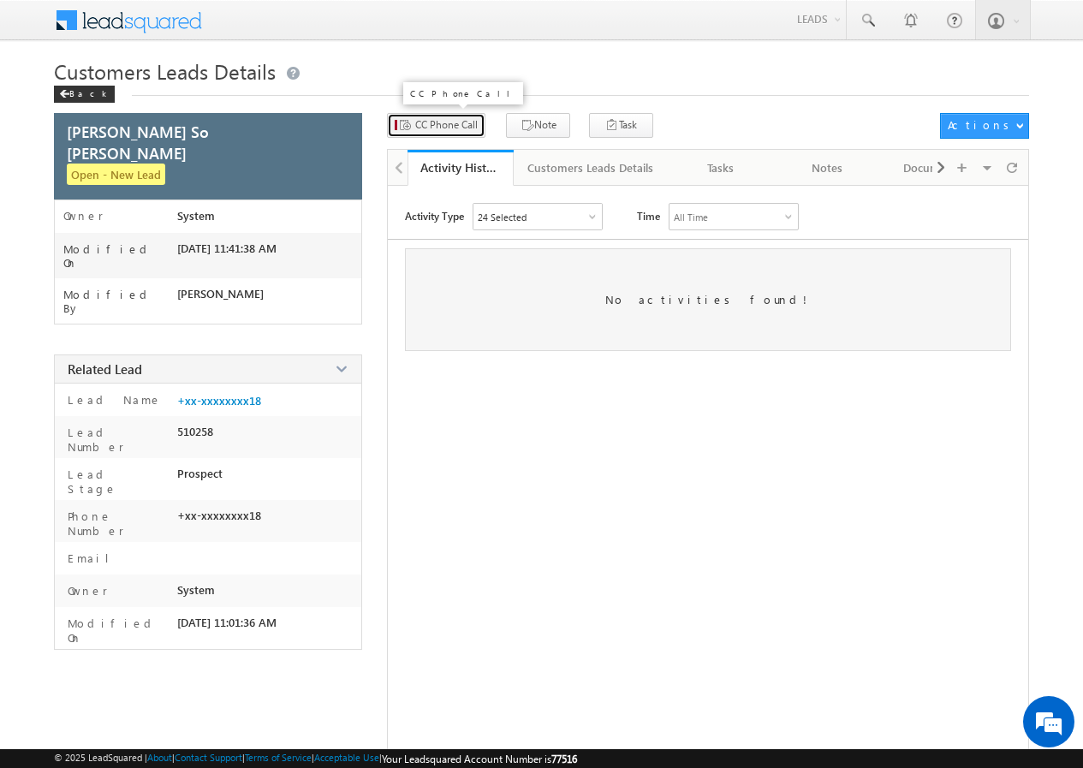
click at [408, 128] on icon "button" at bounding box center [404, 126] width 14 height 16
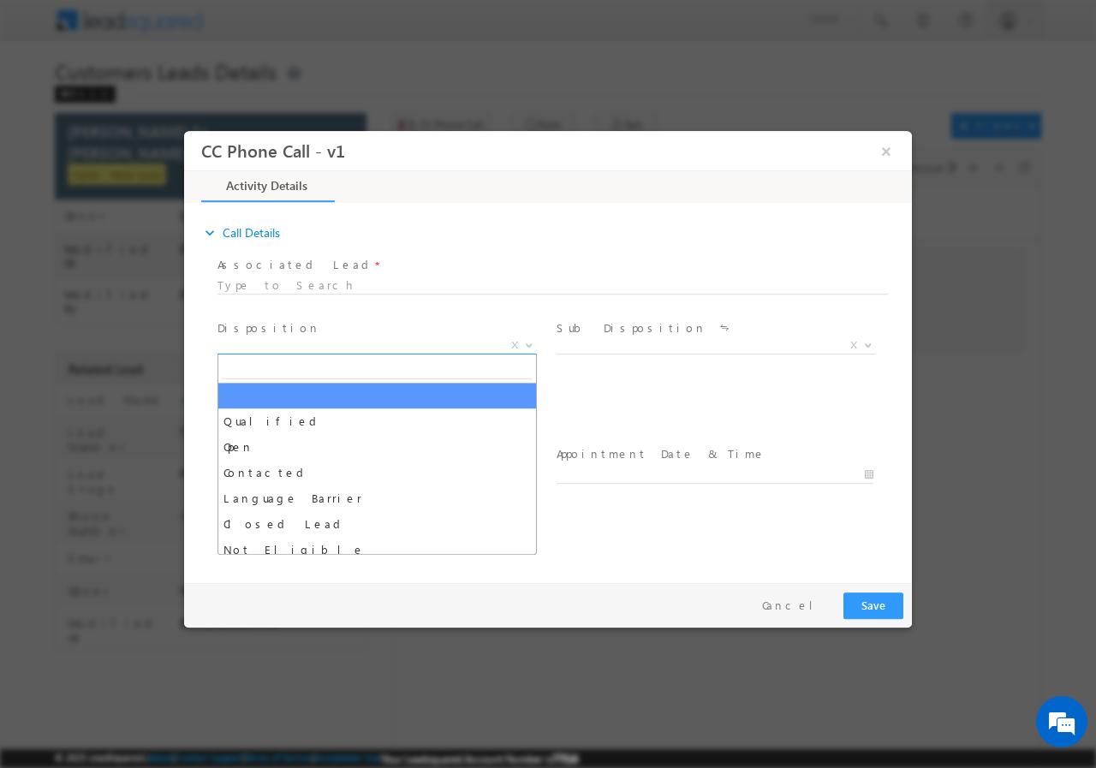
click at [300, 340] on span "X" at bounding box center [377, 345] width 319 height 17
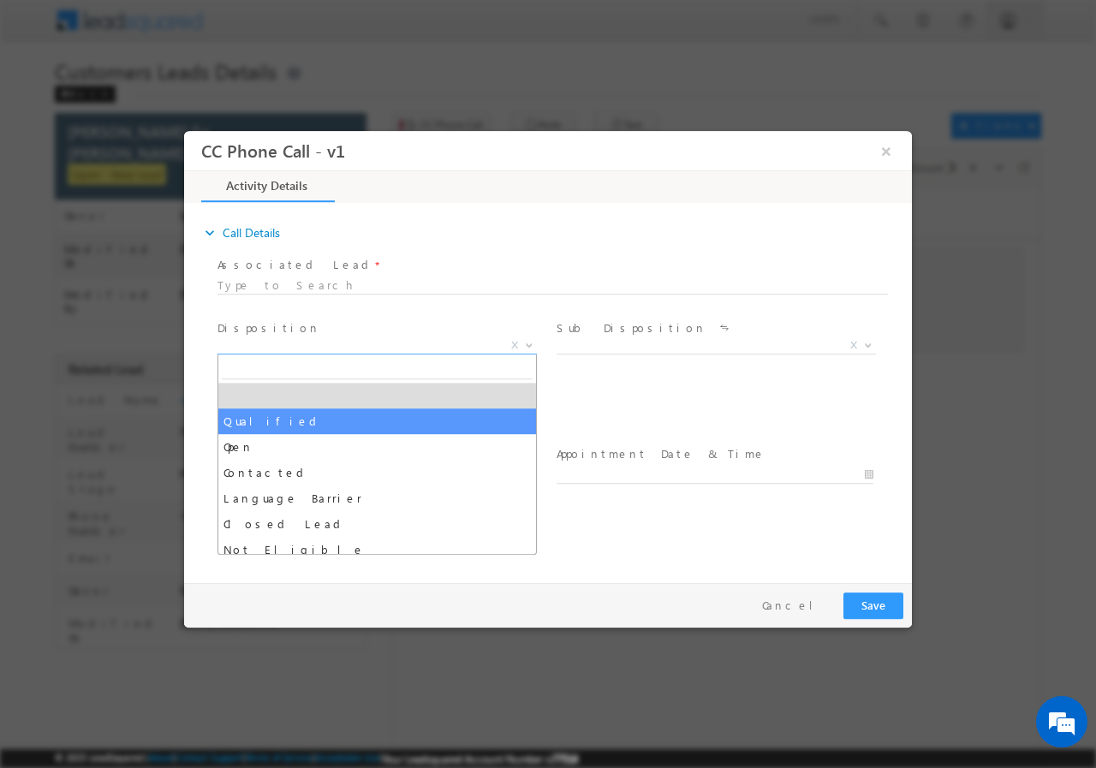
select select "Qualified"
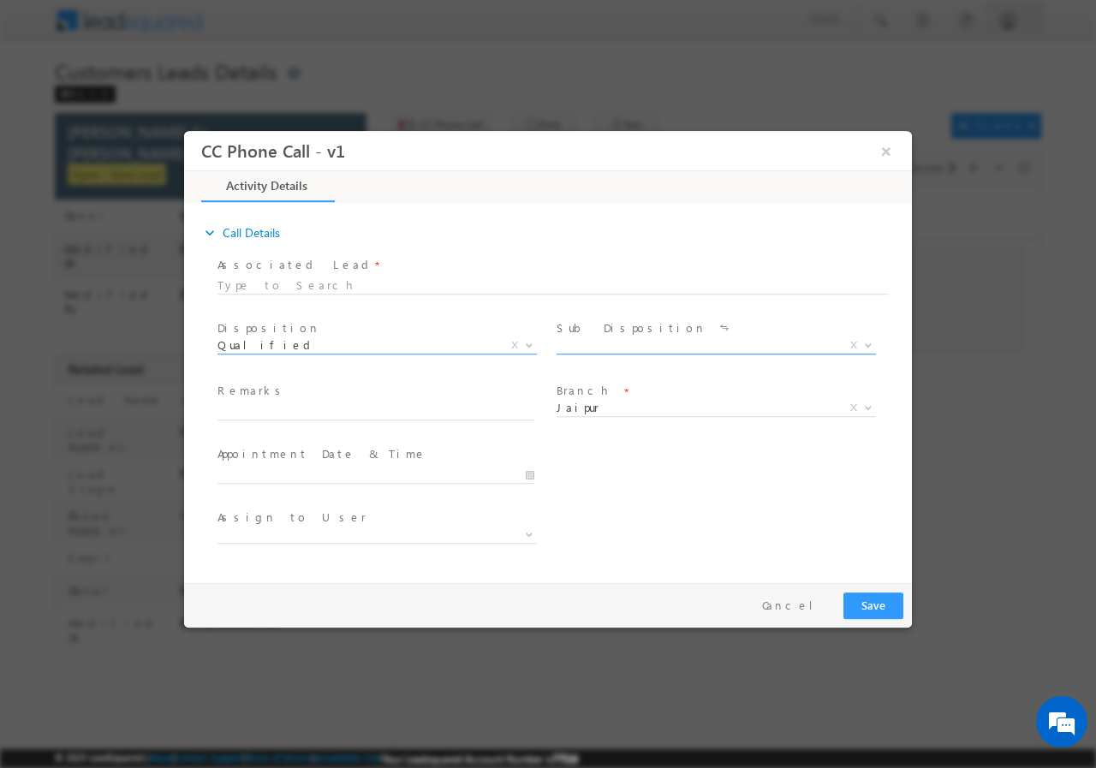
click at [587, 342] on span "X" at bounding box center [716, 345] width 319 height 17
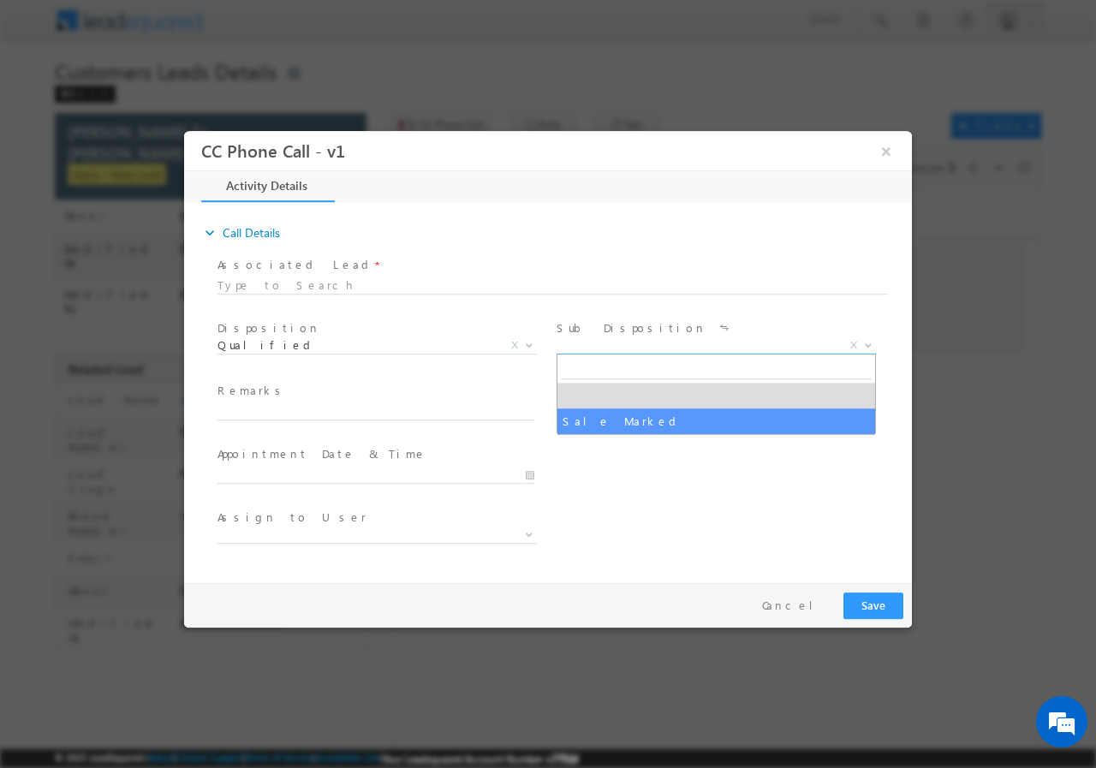
select select "Sale Marked"
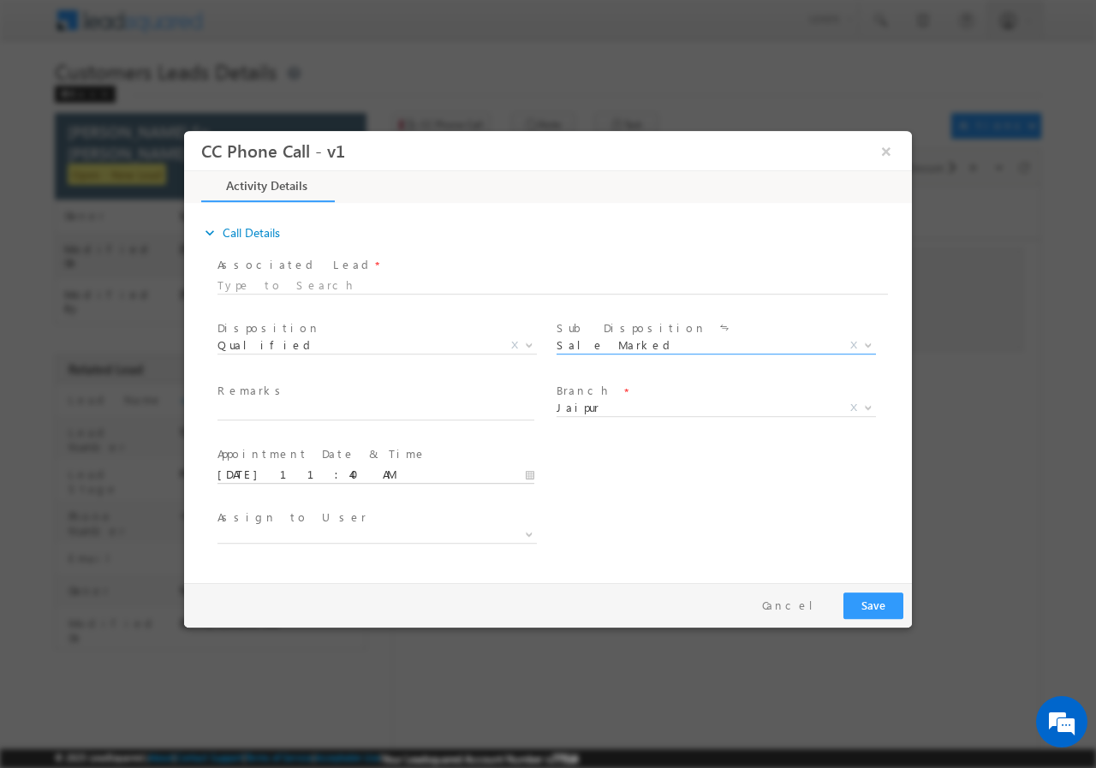
click at [529, 474] on input "10/04/2025 11:40 AM" at bounding box center [376, 474] width 317 height 17
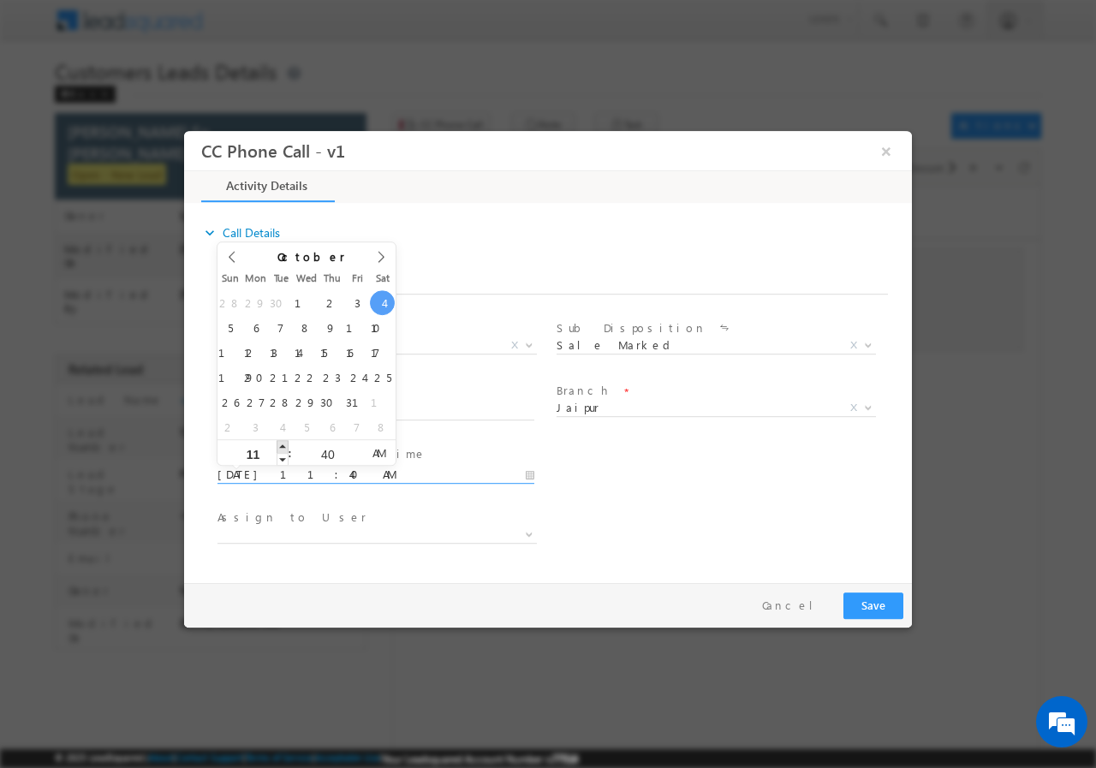
type input "10/04/2025 12:40 PM"
type input "12"
click at [285, 445] on span at bounding box center [283, 445] width 12 height 13
type input "10/04/2025 1:40 PM"
type input "01"
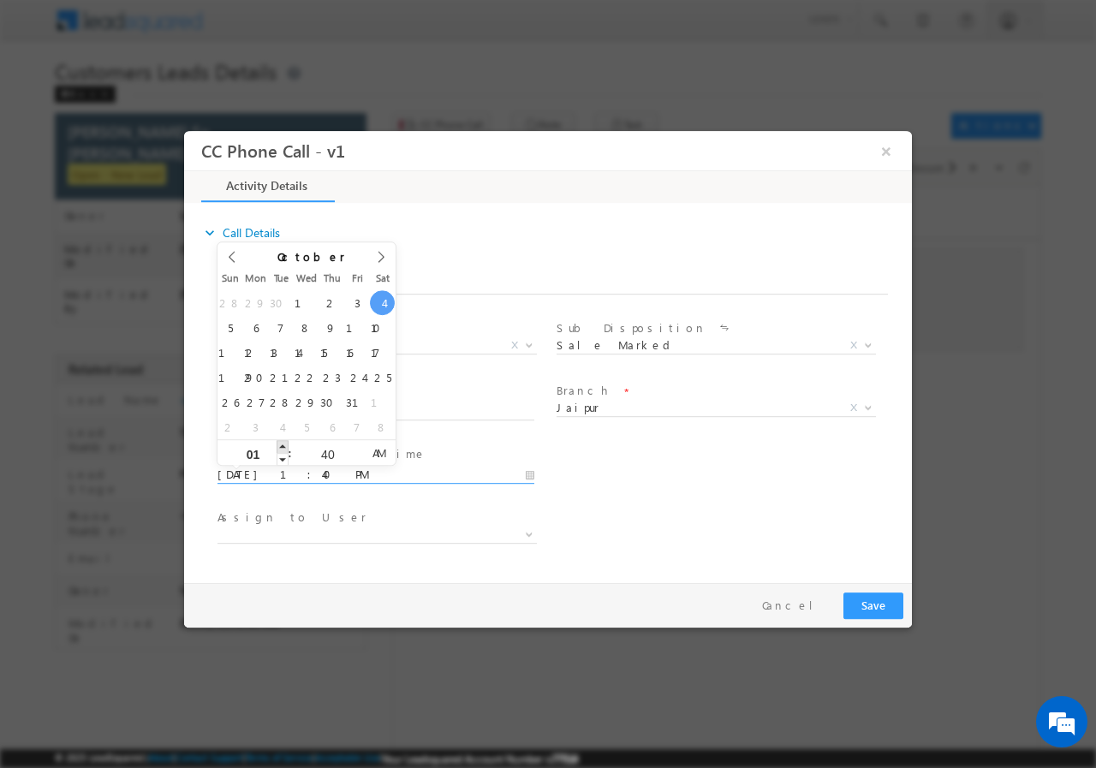
click at [285, 445] on span at bounding box center [283, 445] width 12 height 13
type input "10/04/2025 2:40 PM"
type input "02"
click at [285, 445] on span at bounding box center [283, 445] width 12 height 13
type input "10/04/2025 3:40 PM"
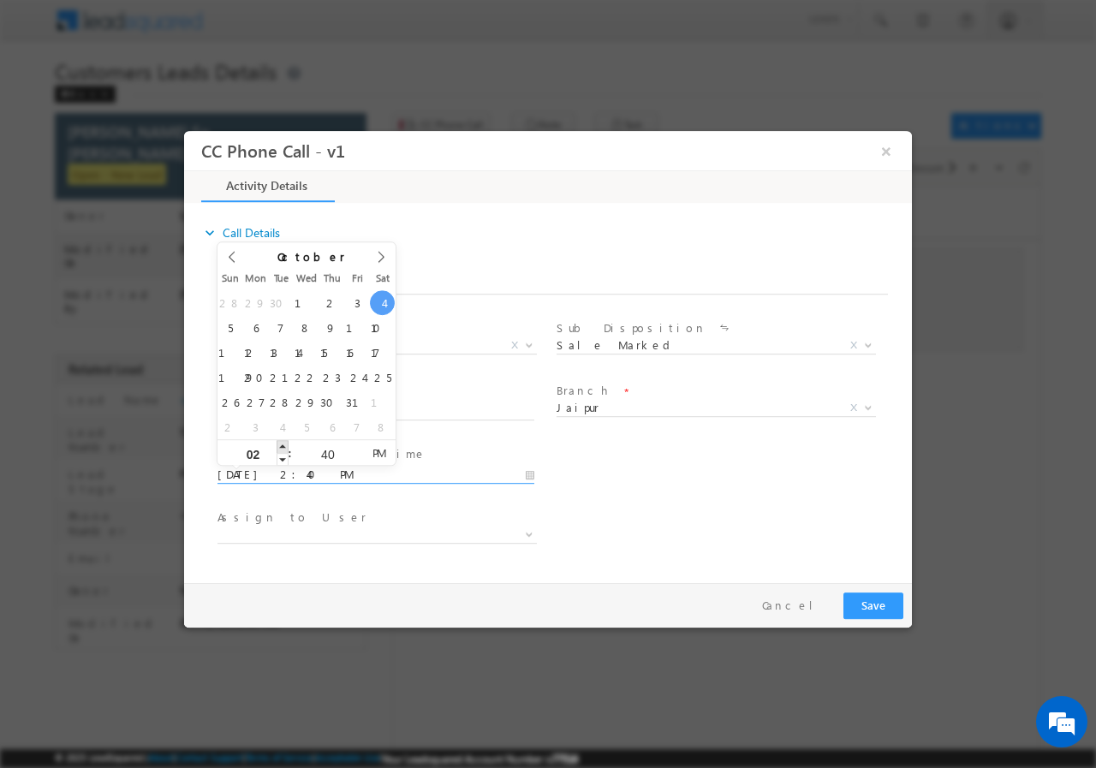
type input "03"
click at [283, 447] on span at bounding box center [283, 445] width 12 height 13
type input "10/04/2025 4:40 PM"
type input "04"
click at [283, 447] on span at bounding box center [283, 445] width 12 height 13
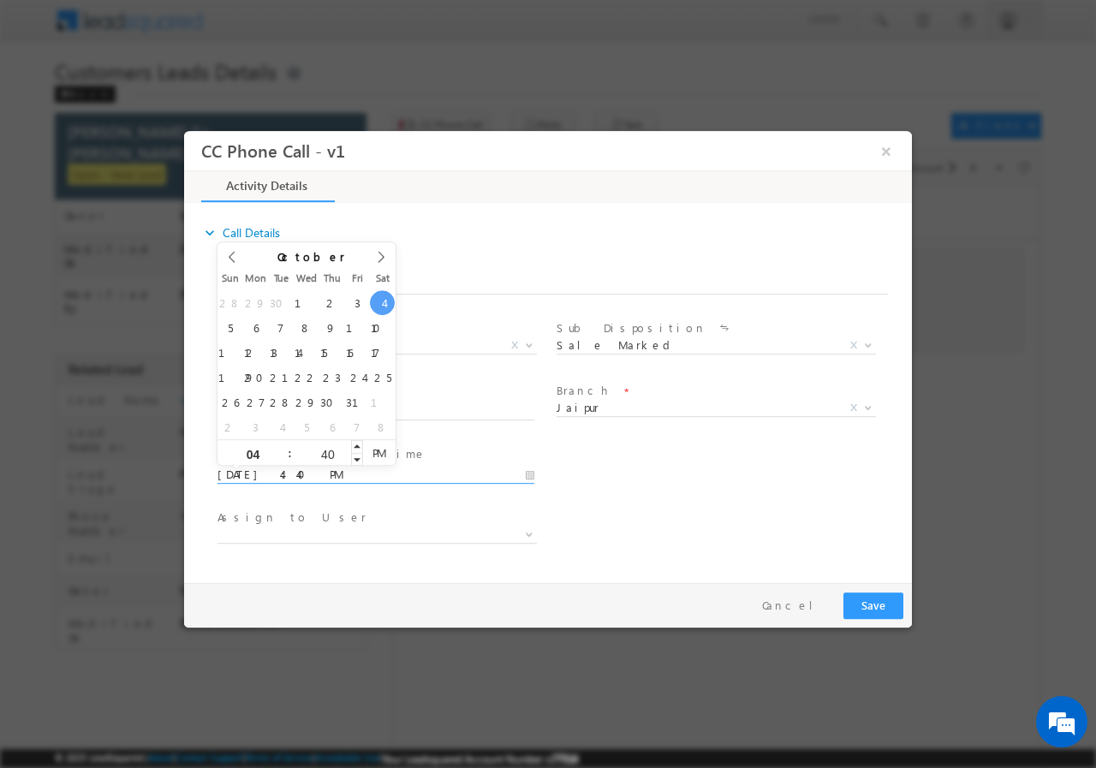
click at [326, 446] on div "40" at bounding box center [327, 452] width 71 height 26
type input "10/04/2025 3:40 PM"
type input "03"
click at [278, 458] on span at bounding box center [283, 458] width 12 height 13
type input "10/04/2025 2:40 PM"
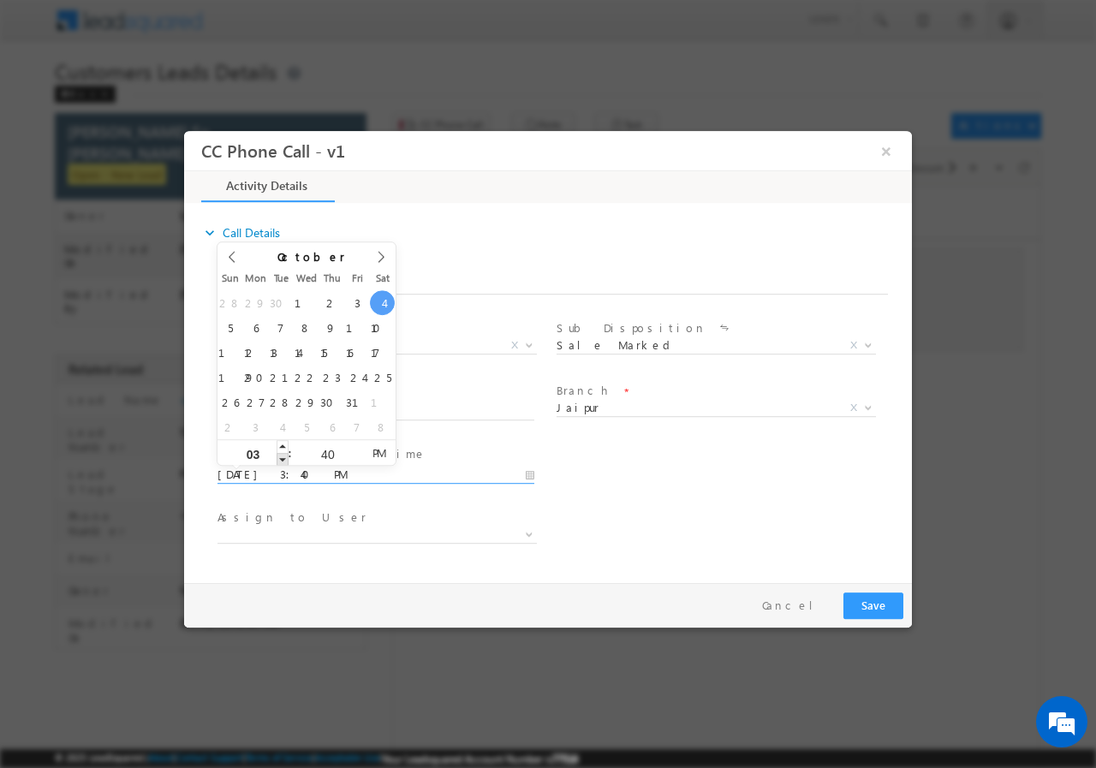
type input "02"
click at [278, 458] on span at bounding box center [283, 458] width 12 height 13
type input "10/04/2025 3:40 PM"
type input "03"
click at [283, 448] on span at bounding box center [283, 445] width 12 height 13
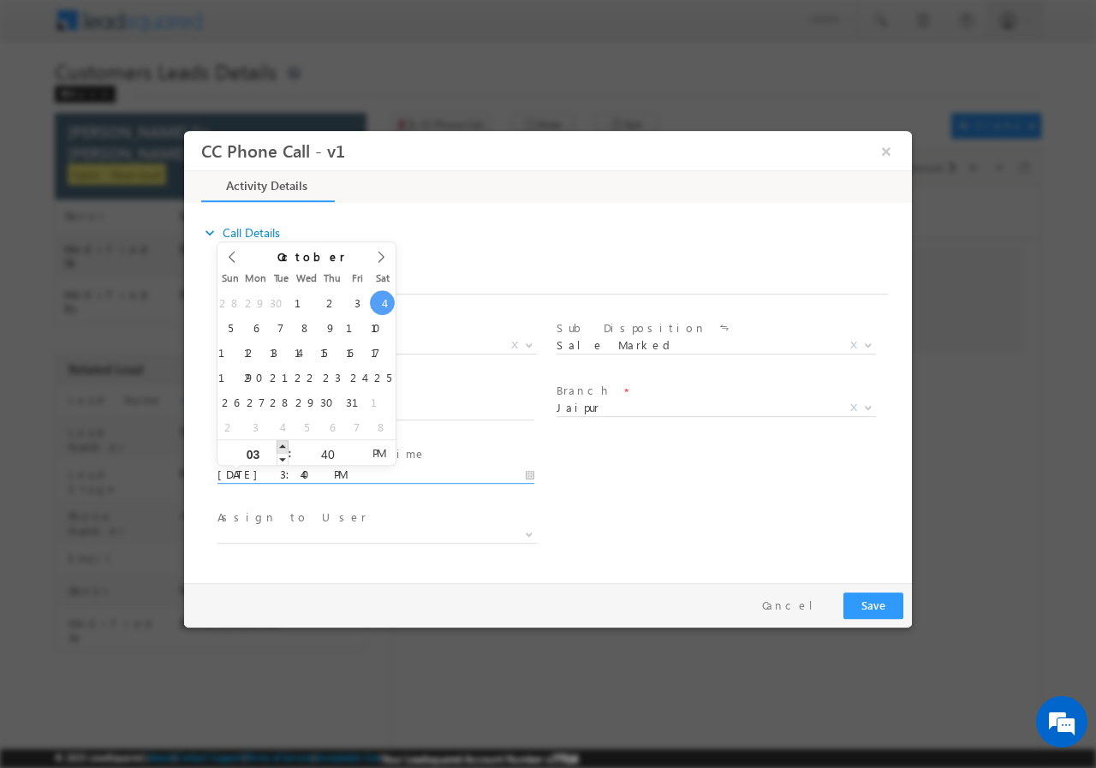
type input "10/04/2025 4:40 PM"
type input "04"
click at [283, 448] on span at bounding box center [283, 445] width 12 height 13
type input "10/04/2025 3:40 PM"
type input "03"
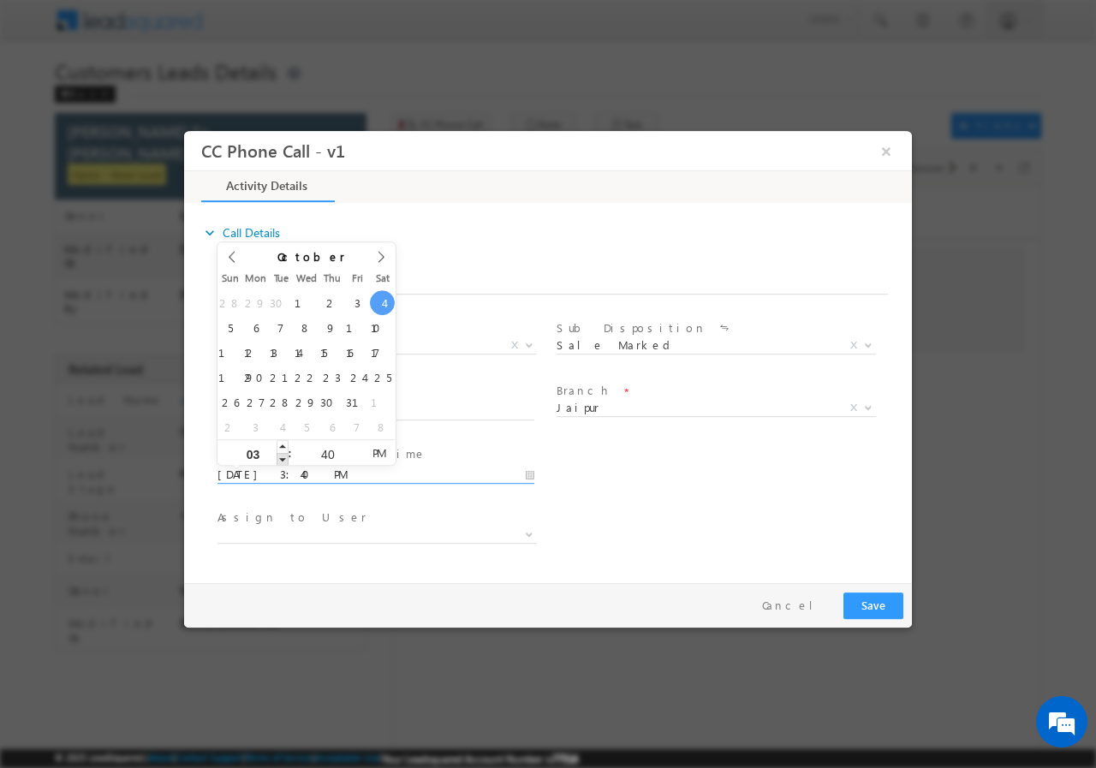
click at [287, 460] on span at bounding box center [283, 458] width 12 height 13
click at [324, 450] on input "40" at bounding box center [327, 453] width 71 height 11
click at [324, 449] on input "40" at bounding box center [327, 453] width 71 height 11
type input "00"
type input "10/04/2025 3:00 PM"
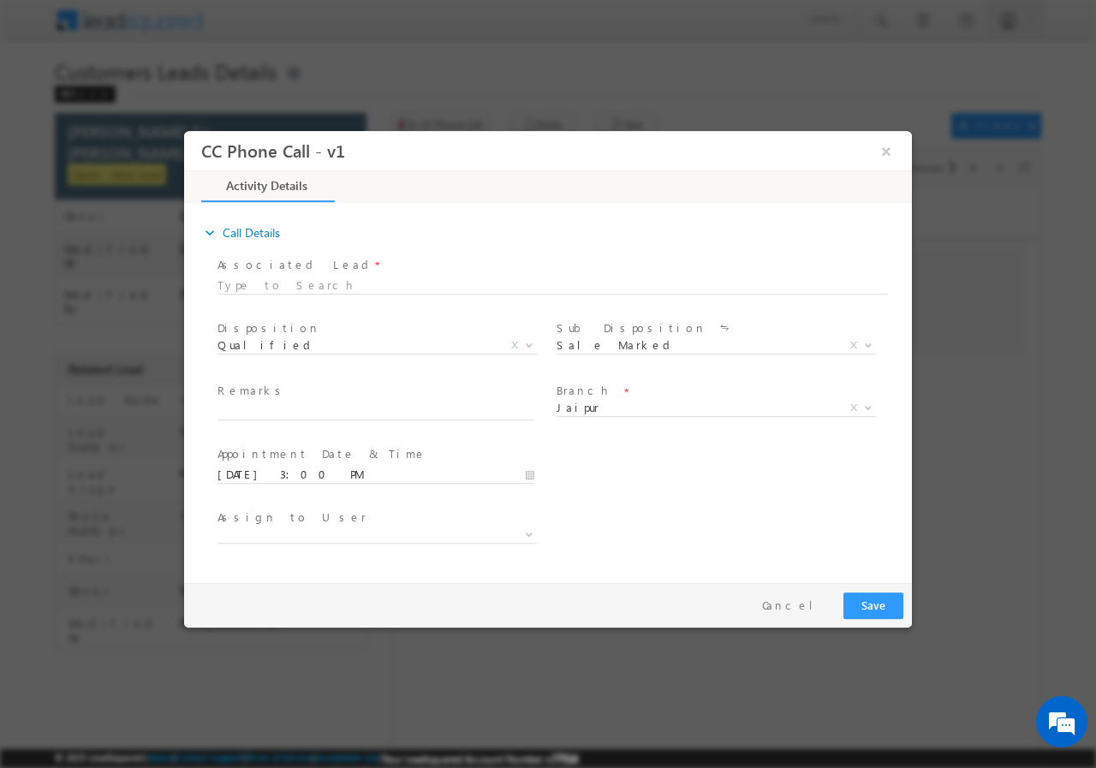
click at [751, 512] on div "Assign to User *" at bounding box center [563, 535] width 698 height 63
drag, startPoint x: 280, startPoint y: 396, endPoint x: 278, endPoint y: 408, distance: 12.1
click at [280, 396] on span "Remarks *" at bounding box center [376, 391] width 316 height 19
click at [278, 408] on input "text" at bounding box center [376, 410] width 317 height 17
paste input "956913//VB_Interested//Faimuddin So Naimuddin//9928467518// LAP//pv-65L// loan …"
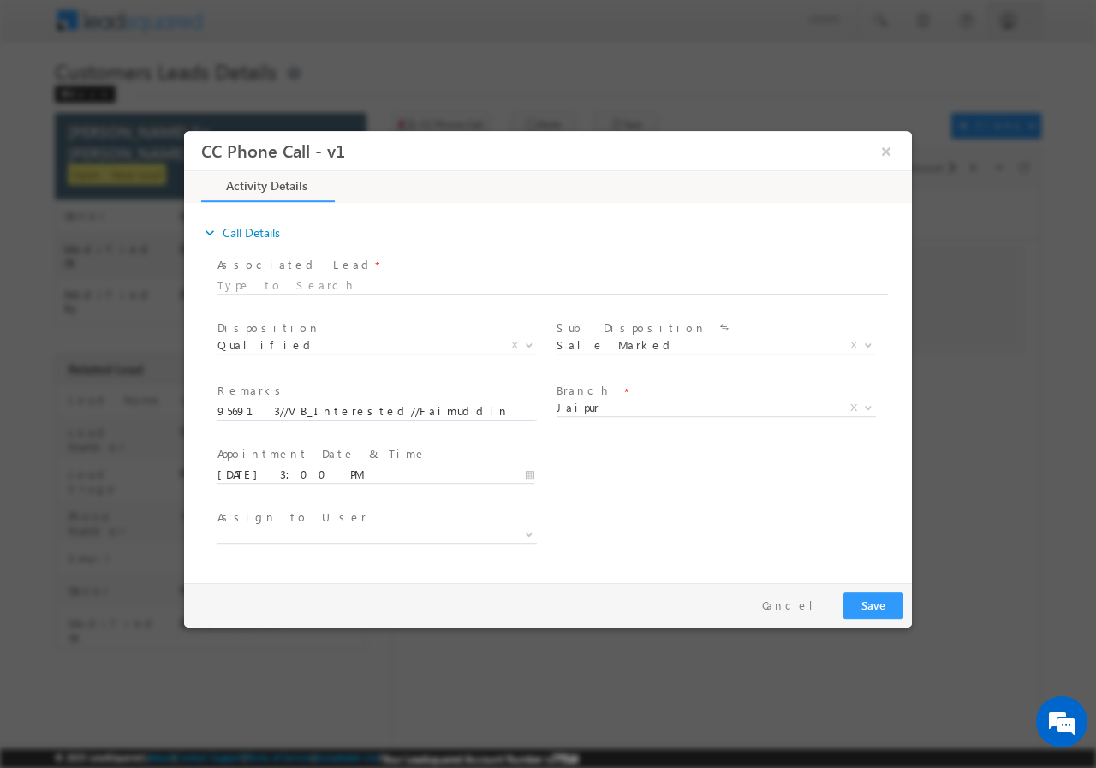
scroll to position [0, 670]
type input "956913//VB_Interested//Faimuddin So Naimuddin//9928467518// LAP//pv-65L// loan …"
click at [475, 529] on span at bounding box center [377, 534] width 319 height 17
click at [715, 509] on div "Assign to User *" at bounding box center [563, 535] width 698 height 63
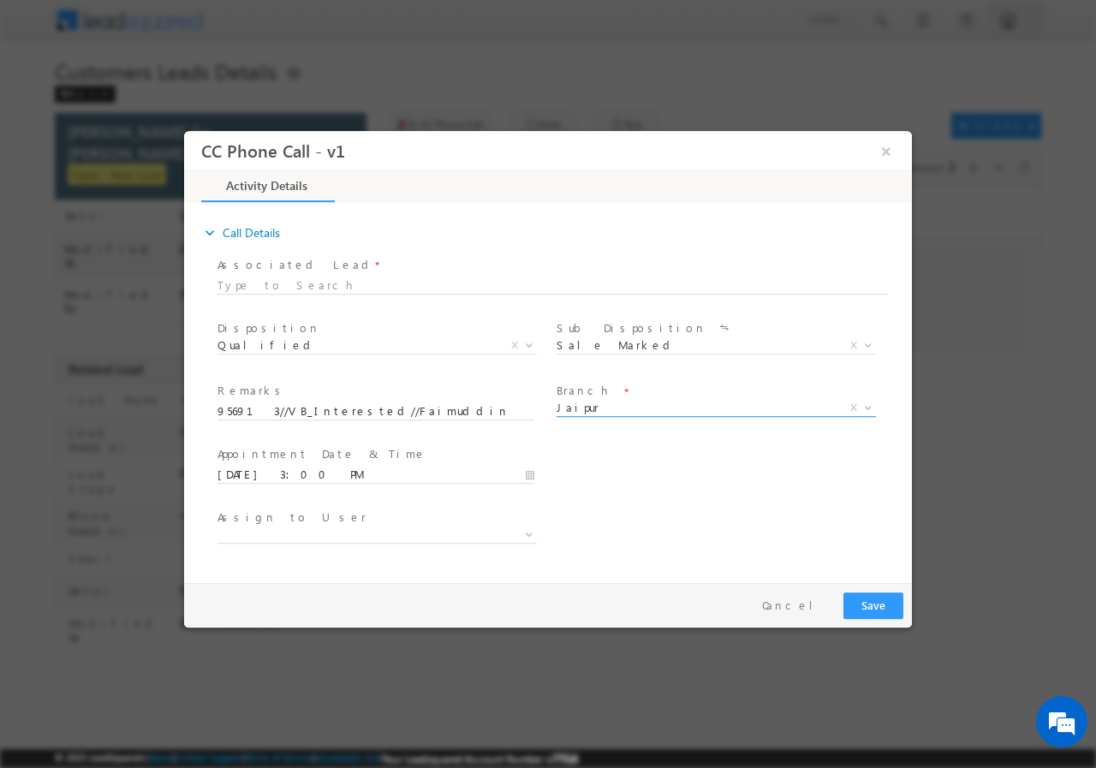
click at [603, 408] on span "Jaipur" at bounding box center [696, 406] width 278 height 15
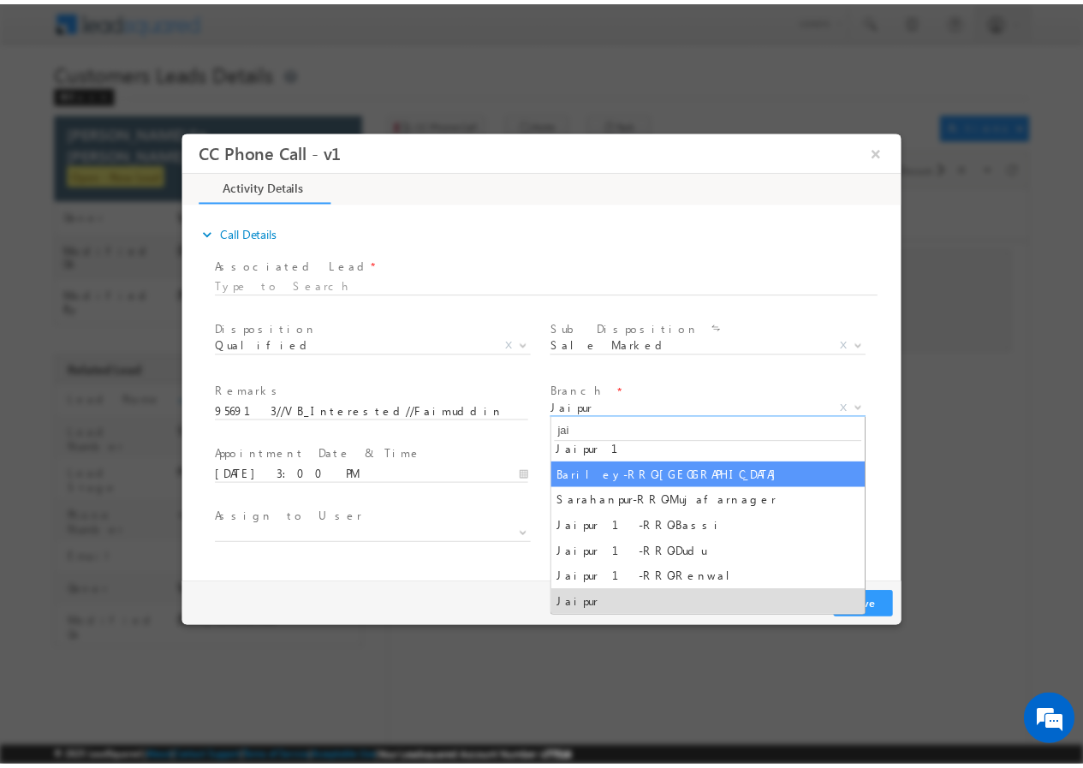
scroll to position [9, 0]
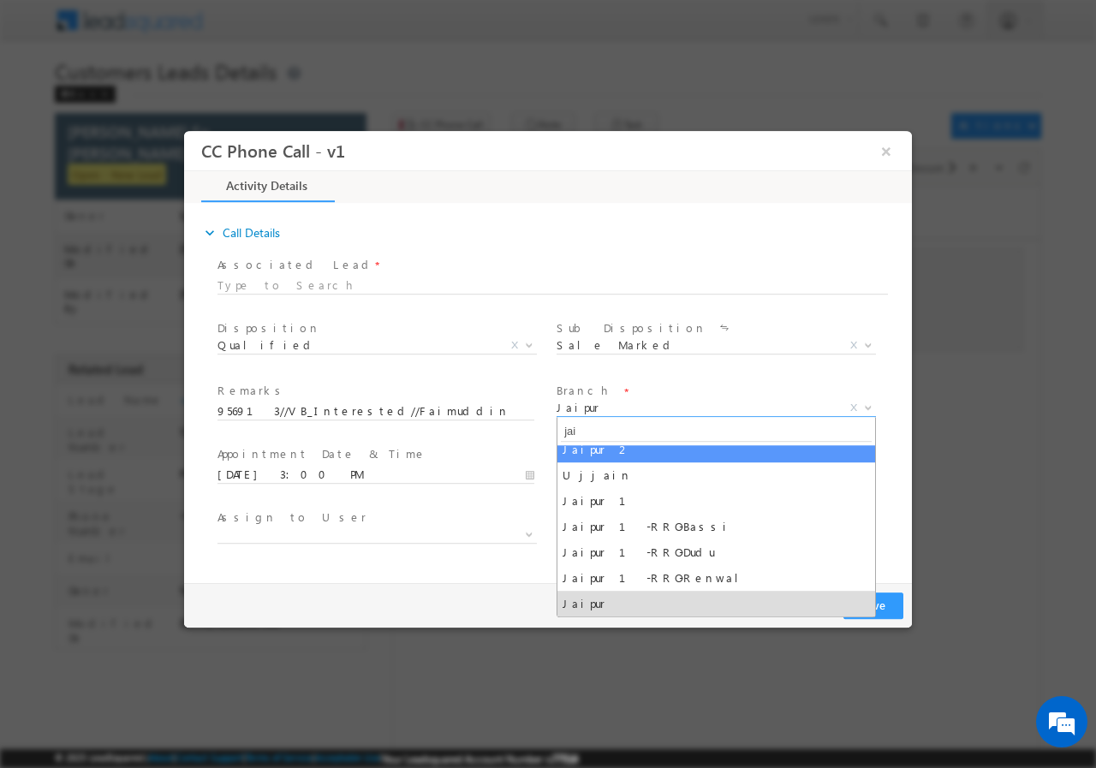
click at [600, 440] on input "jai" at bounding box center [716, 430] width 311 height 21
type input "jai"
select select "Jaipur 2"
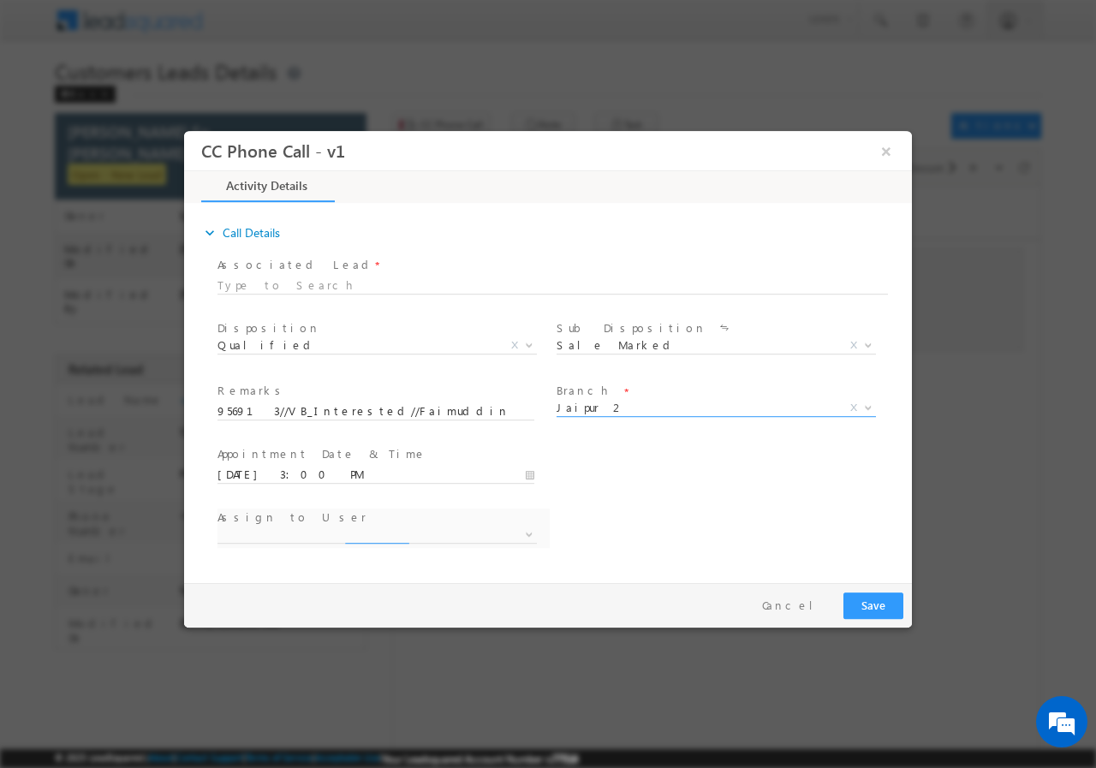
select select "ankit.rajawat@sgrlimited.in"
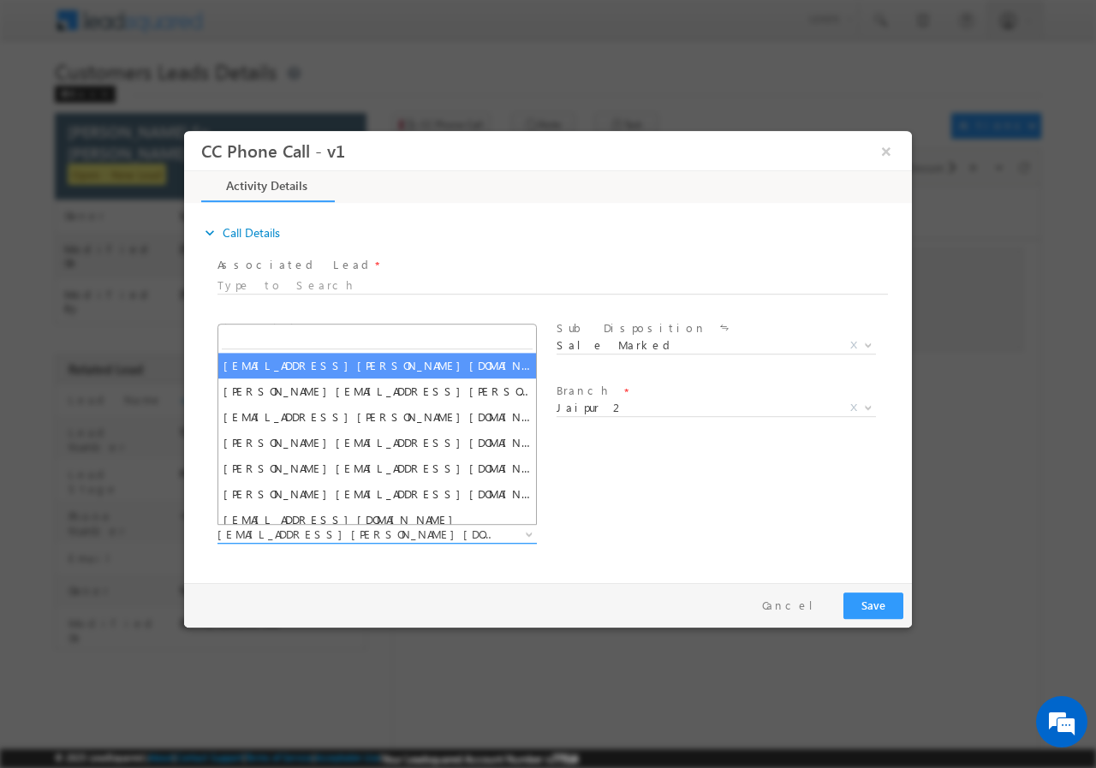
click at [379, 535] on span "ankit.rajawat@sgrlimited.in" at bounding box center [357, 533] width 278 height 15
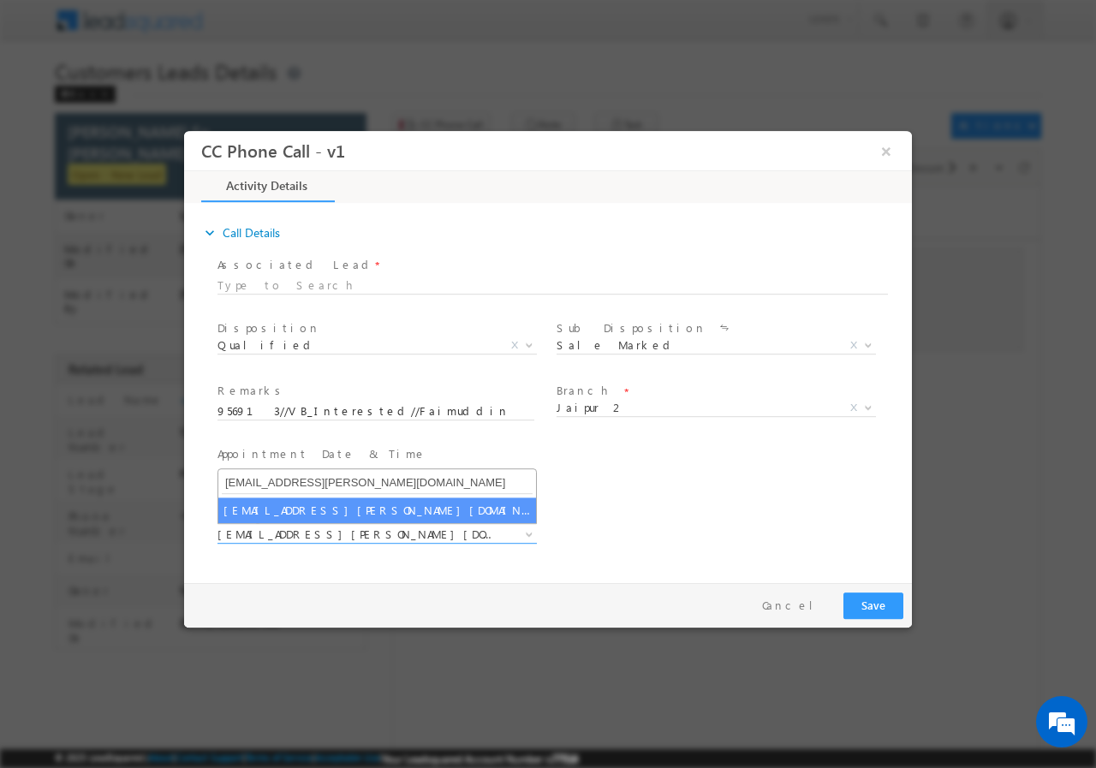
type input "santosh.kanwer@sgrlimited.in"
select select "santosh.kanwer@sgrlimited.in"
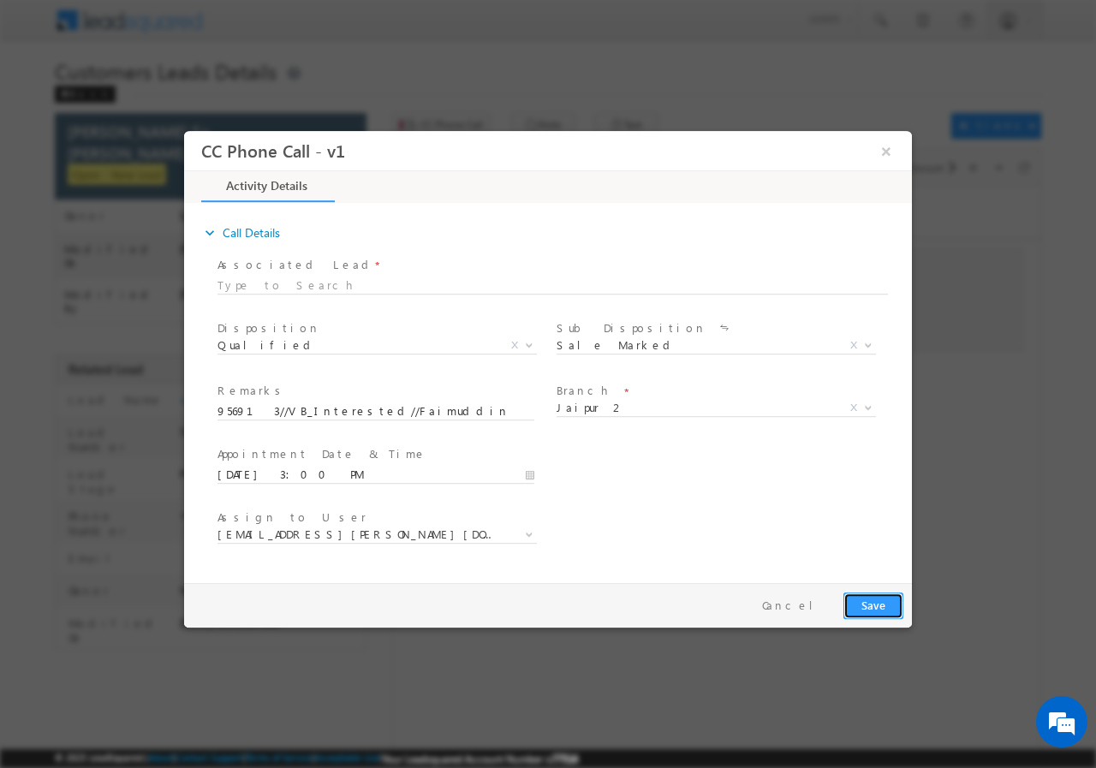
click at [867, 602] on button "Save" at bounding box center [874, 605] width 60 height 27
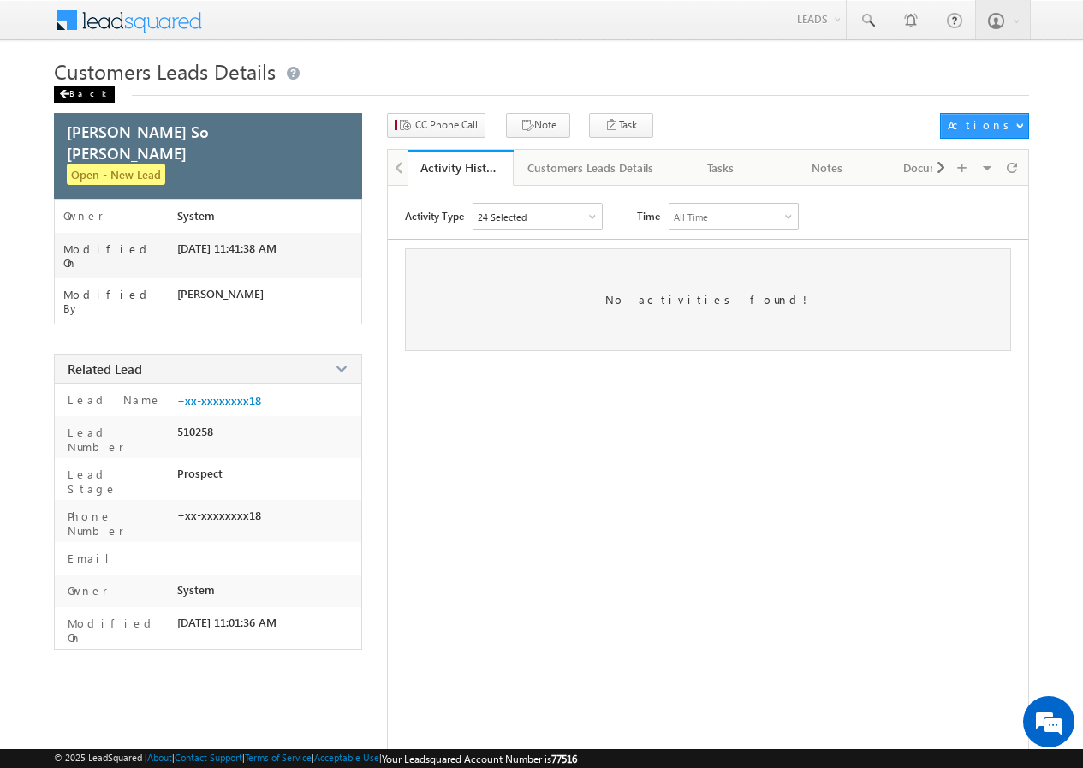
click at [83, 94] on div "Back" at bounding box center [84, 94] width 61 height 17
